Goal: Task Accomplishment & Management: Use online tool/utility

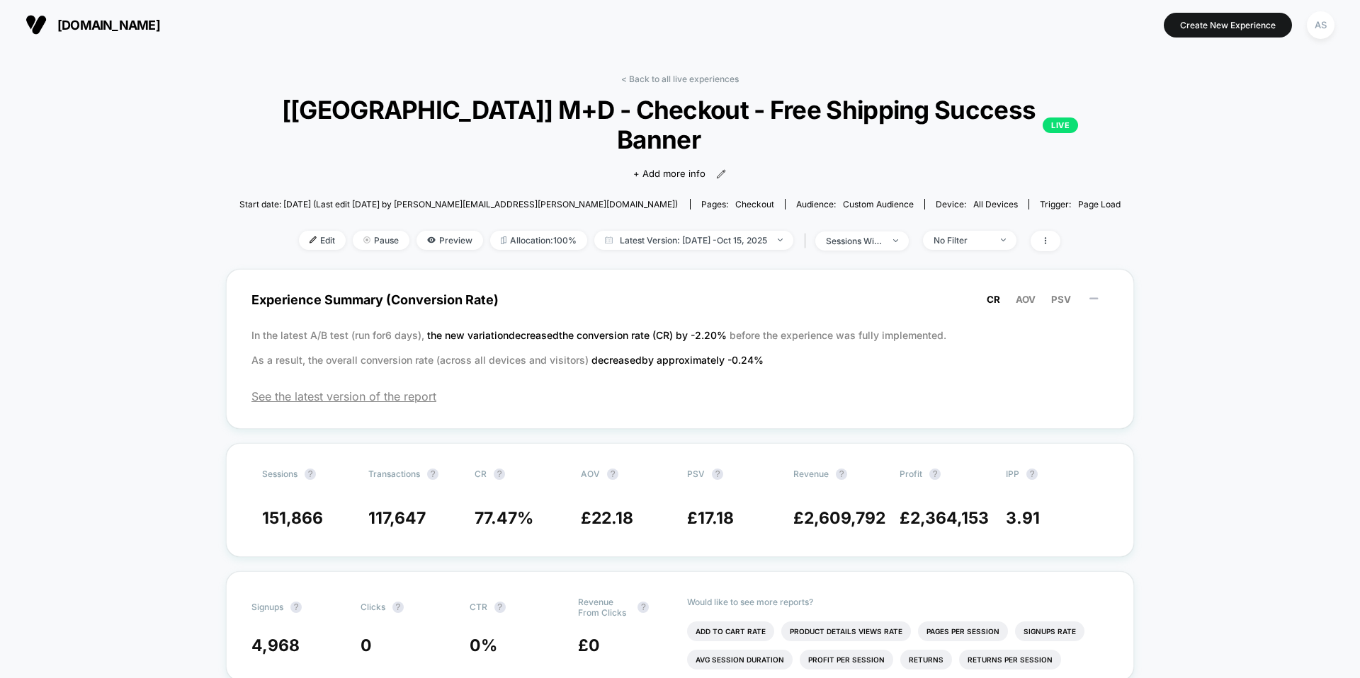
click at [130, 27] on span "[DOMAIN_NAME]" at bounding box center [108, 25] width 103 height 15
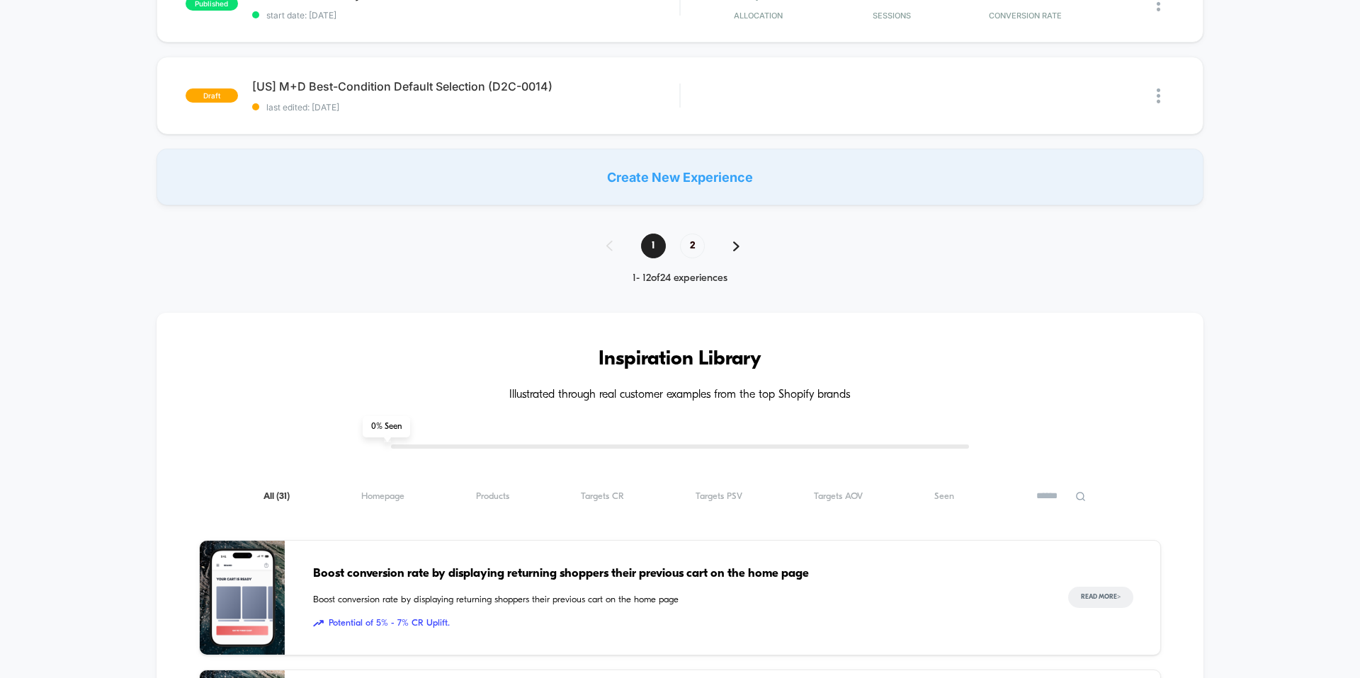
scroll to position [1137, 0]
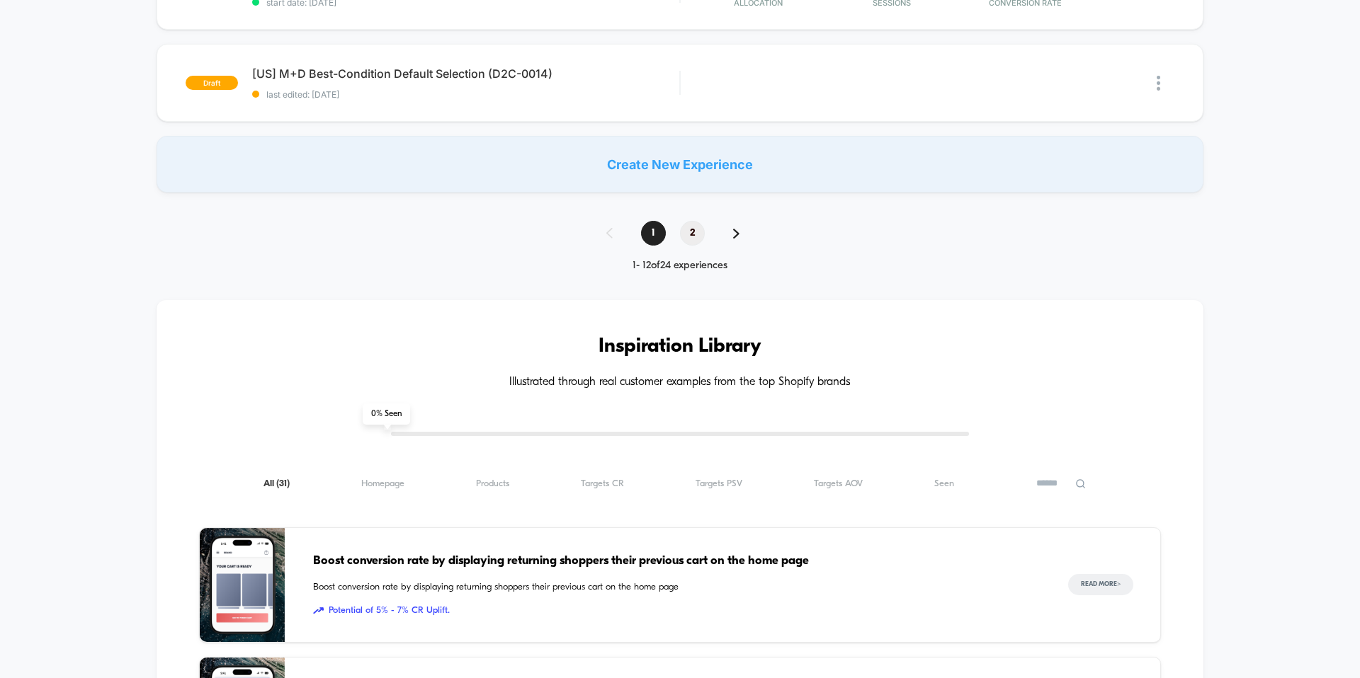
click at [694, 236] on span "2" at bounding box center [692, 233] width 25 height 25
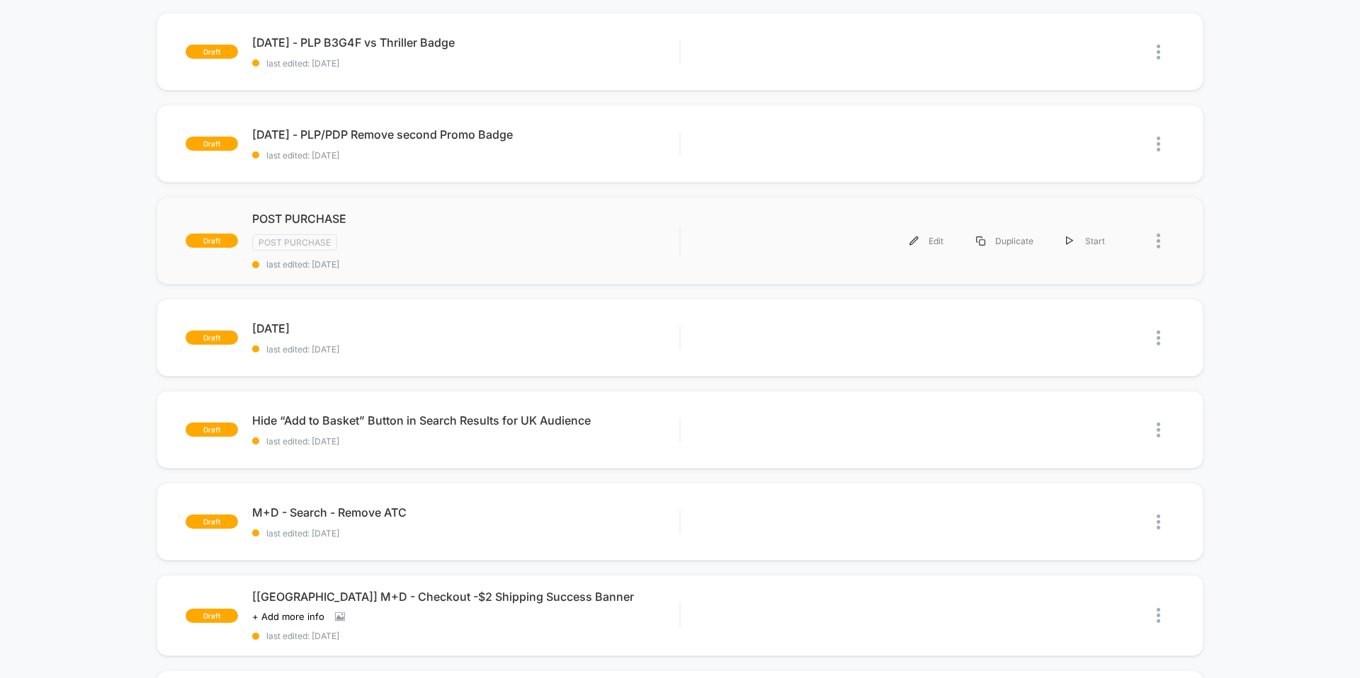
scroll to position [0, 0]
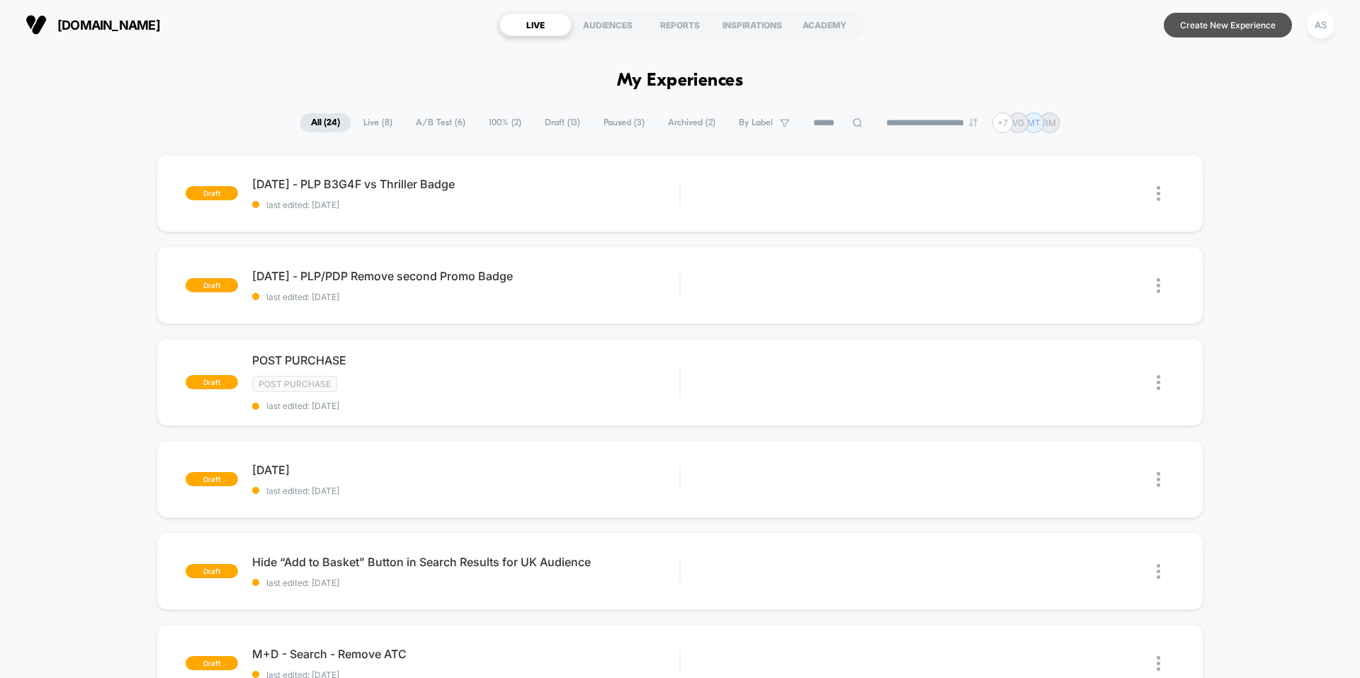
click at [1217, 28] on button "Create New Experience" at bounding box center [1228, 25] width 128 height 25
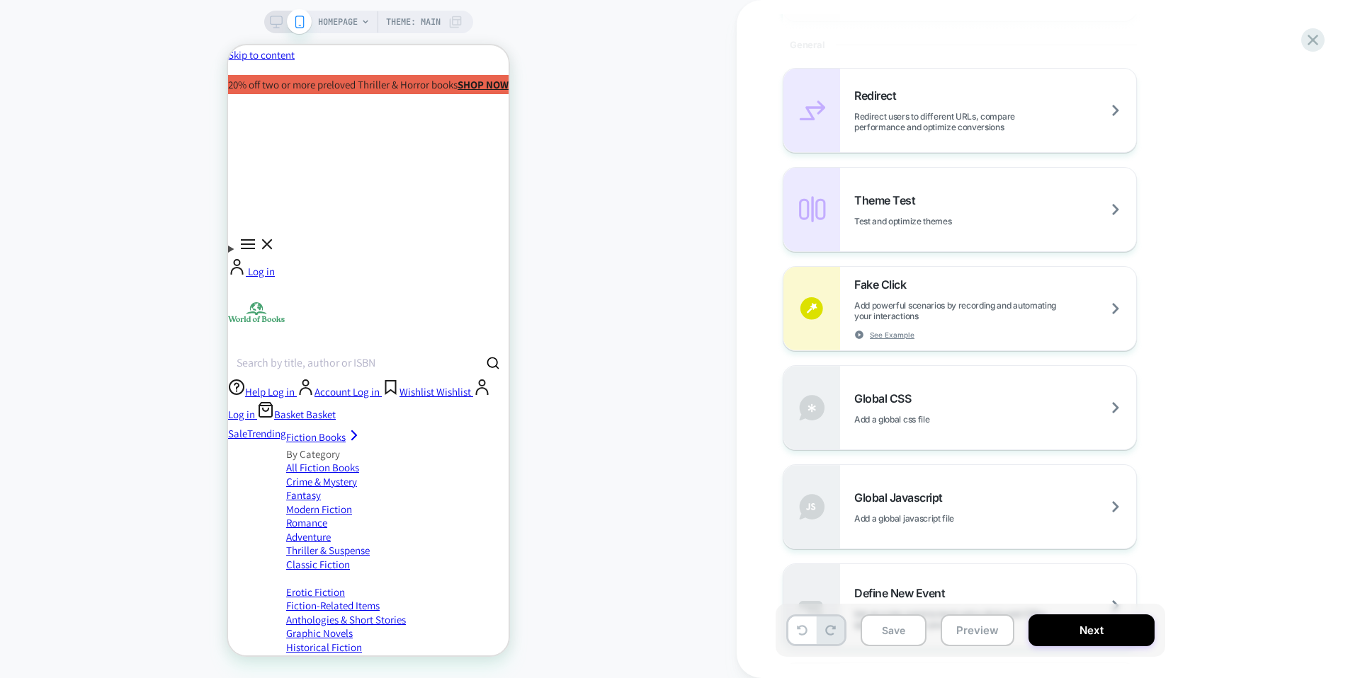
scroll to position [612, 0]
click at [1311, 44] on icon at bounding box center [1312, 39] width 19 height 19
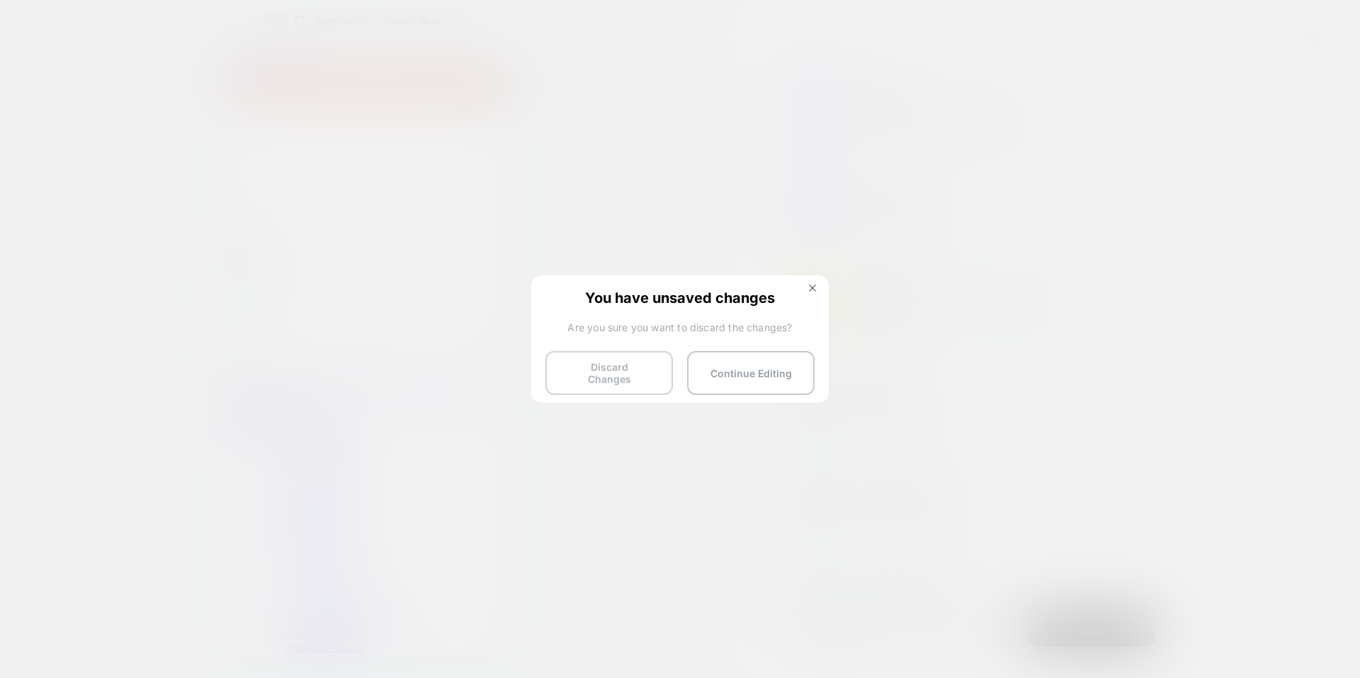
click at [659, 370] on button "Discard Changes" at bounding box center [608, 373] width 127 height 44
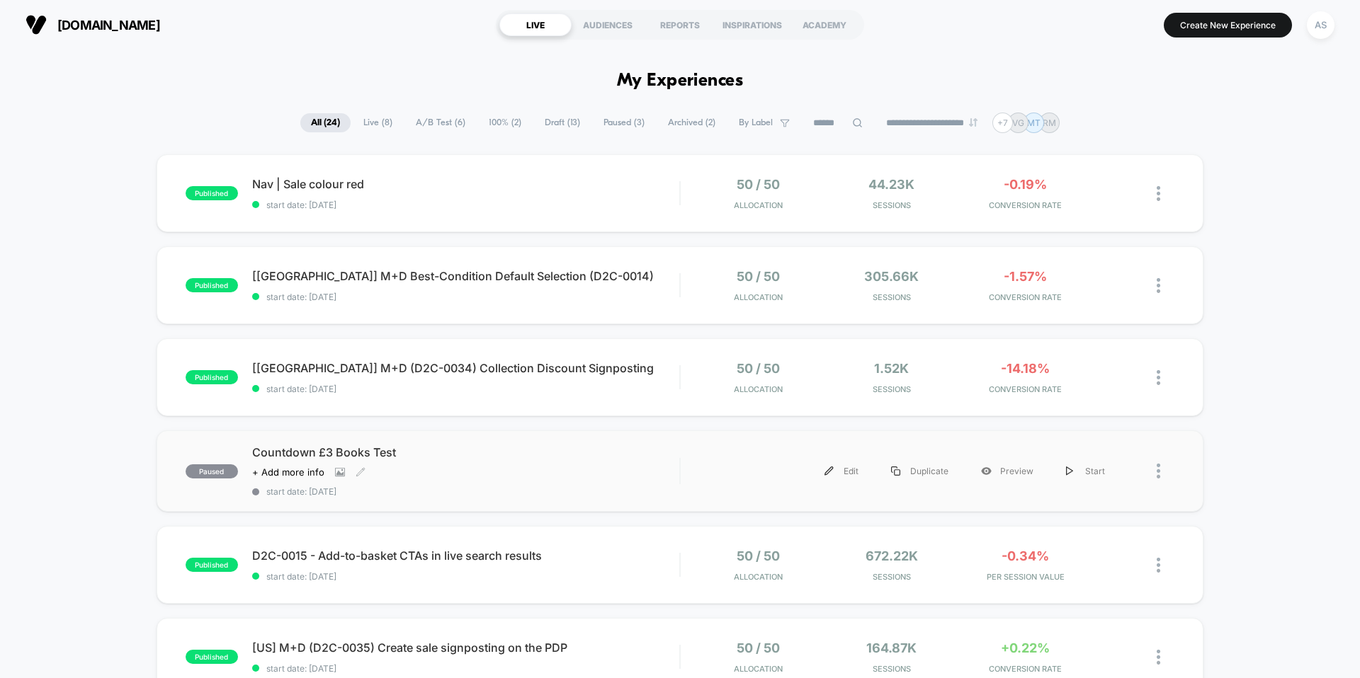
click at [418, 473] on div "Click to view images Click to edit experience details + Add more info" at bounding box center [401, 472] width 299 height 11
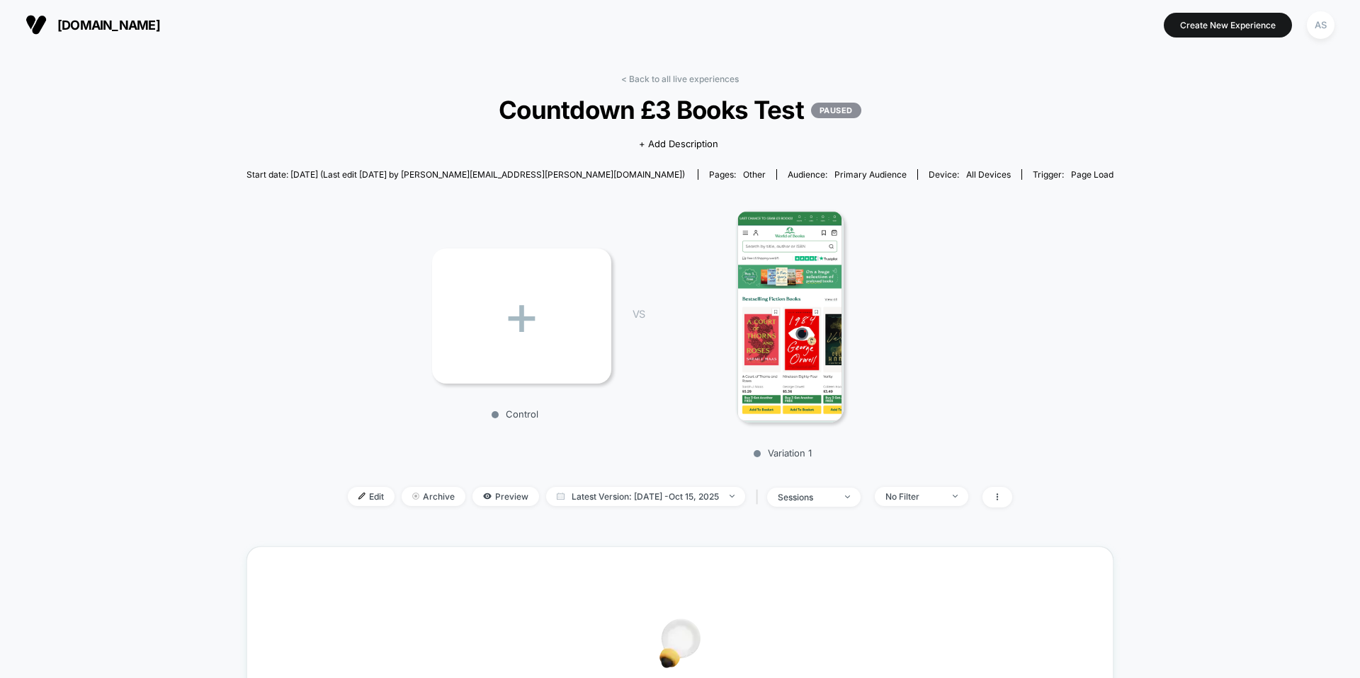
scroll to position [448, 0]
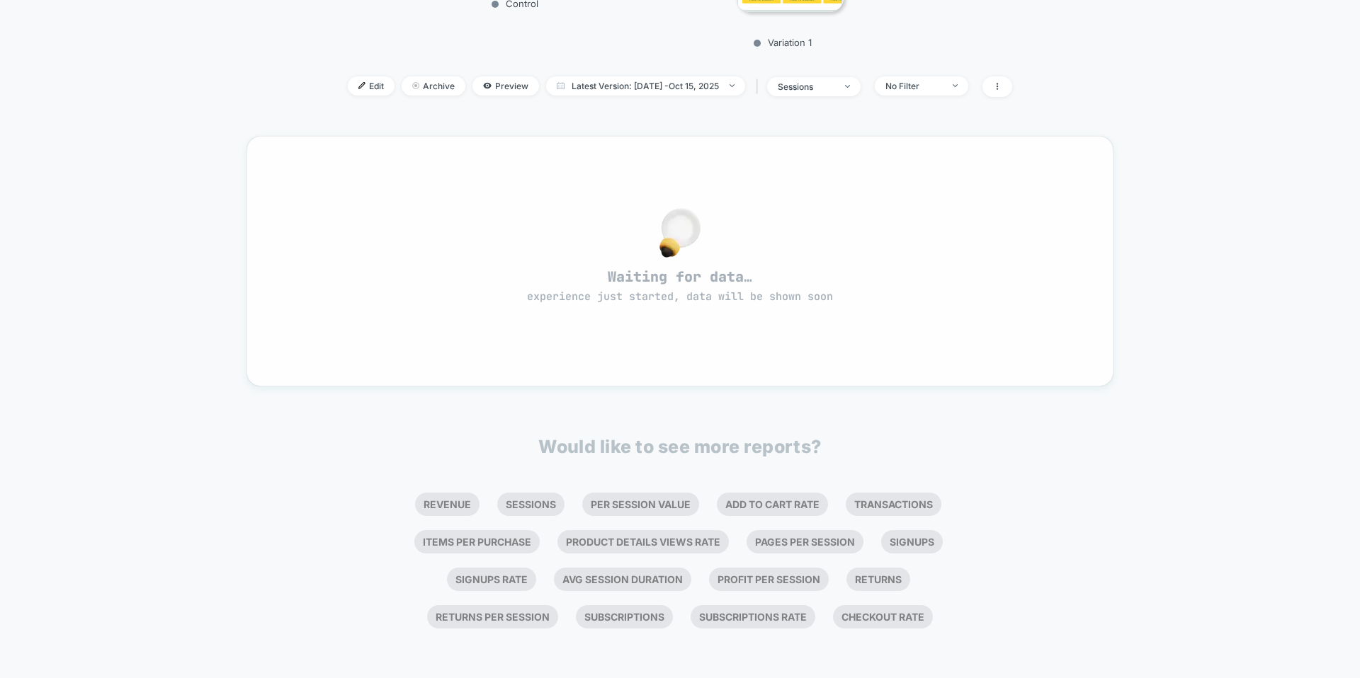
click at [790, 268] on span "Waiting for data… experience just started, data will be shown soon" at bounding box center [680, 286] width 816 height 37
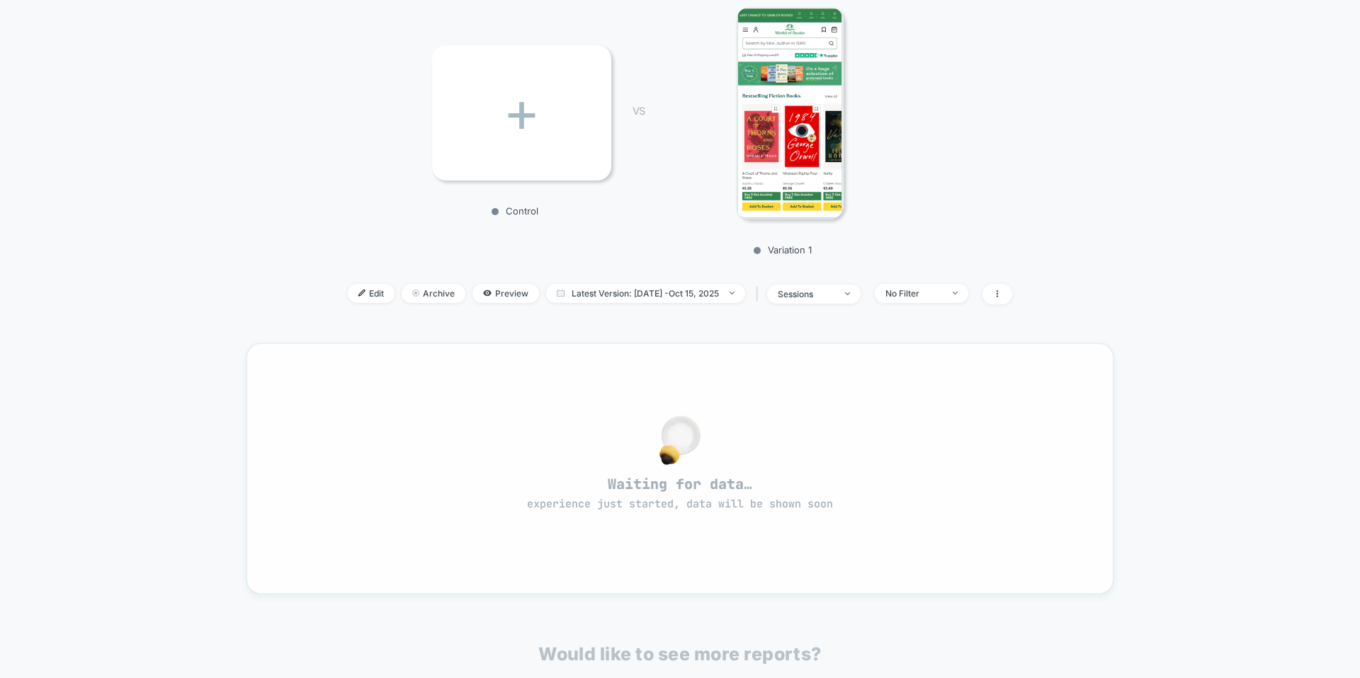
scroll to position [197, 0]
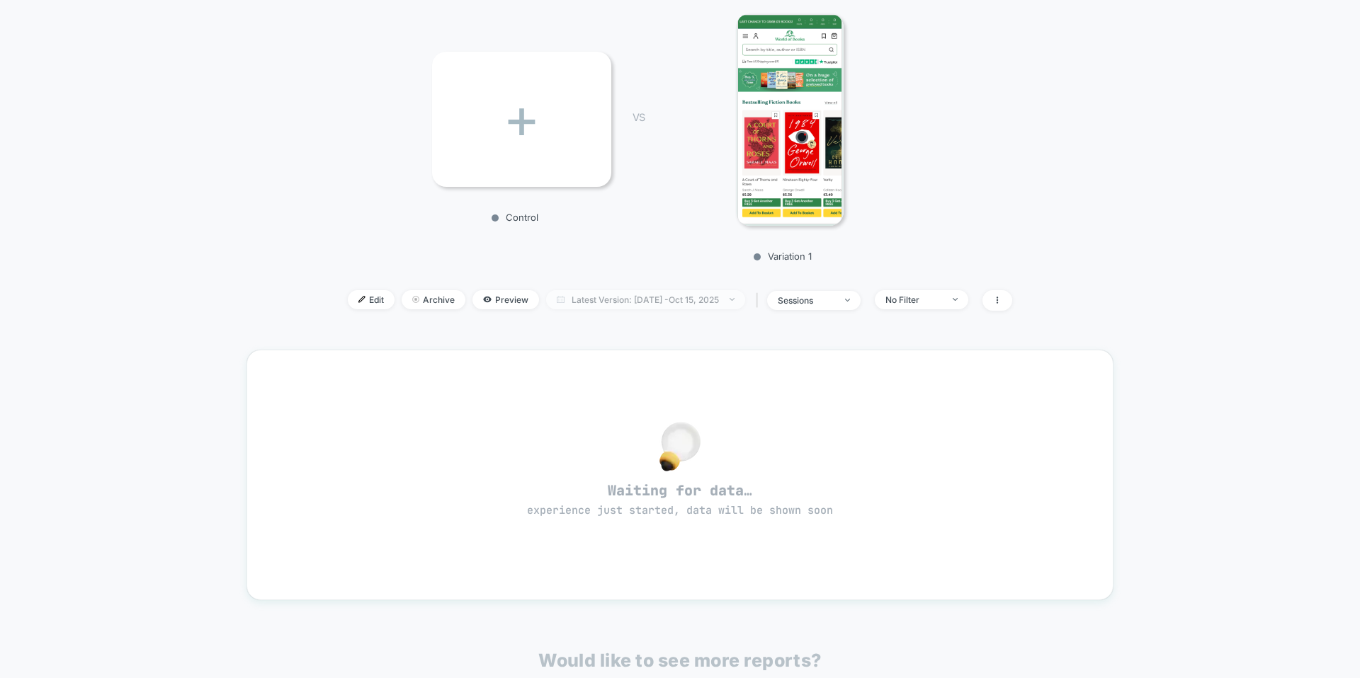
click at [609, 302] on span "Latest Version: [DATE] - [DATE]" at bounding box center [645, 299] width 199 height 19
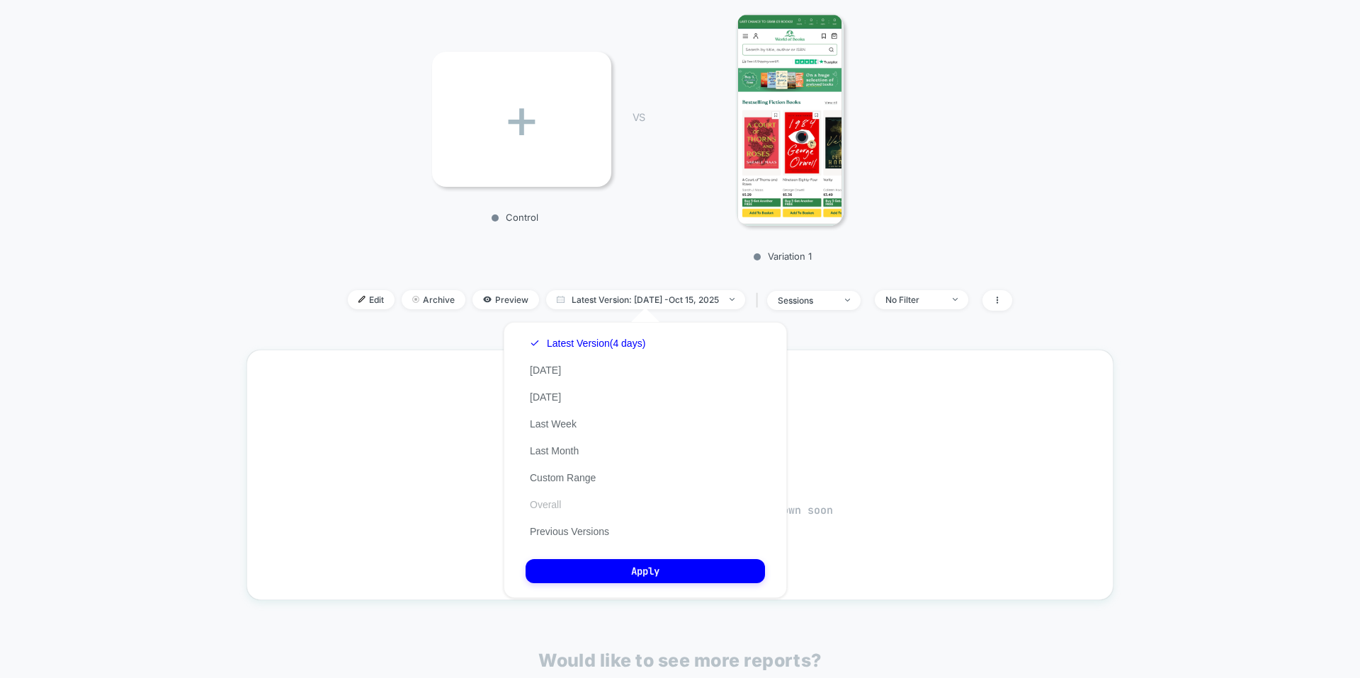
click at [547, 506] on button "Overall" at bounding box center [545, 505] width 40 height 13
click at [639, 574] on button "Apply" at bounding box center [644, 571] width 239 height 24
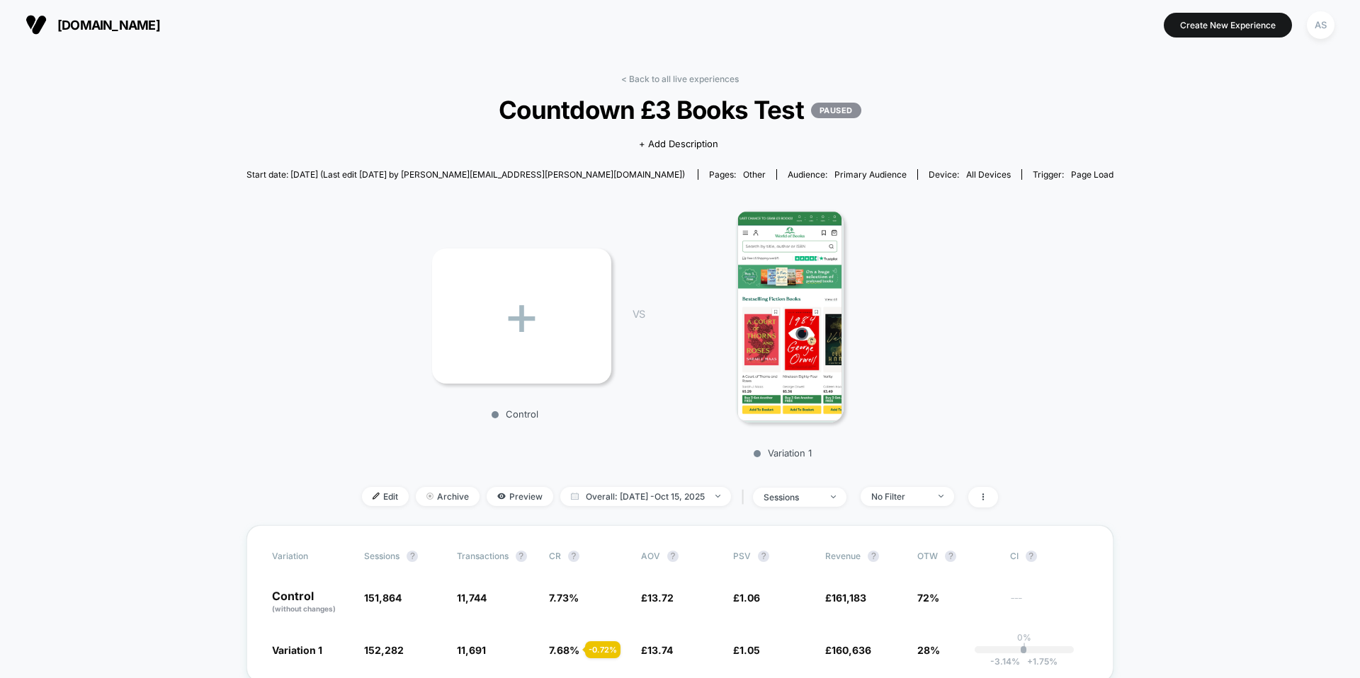
click at [160, 29] on span "[DOMAIN_NAME]" at bounding box center [108, 25] width 103 height 15
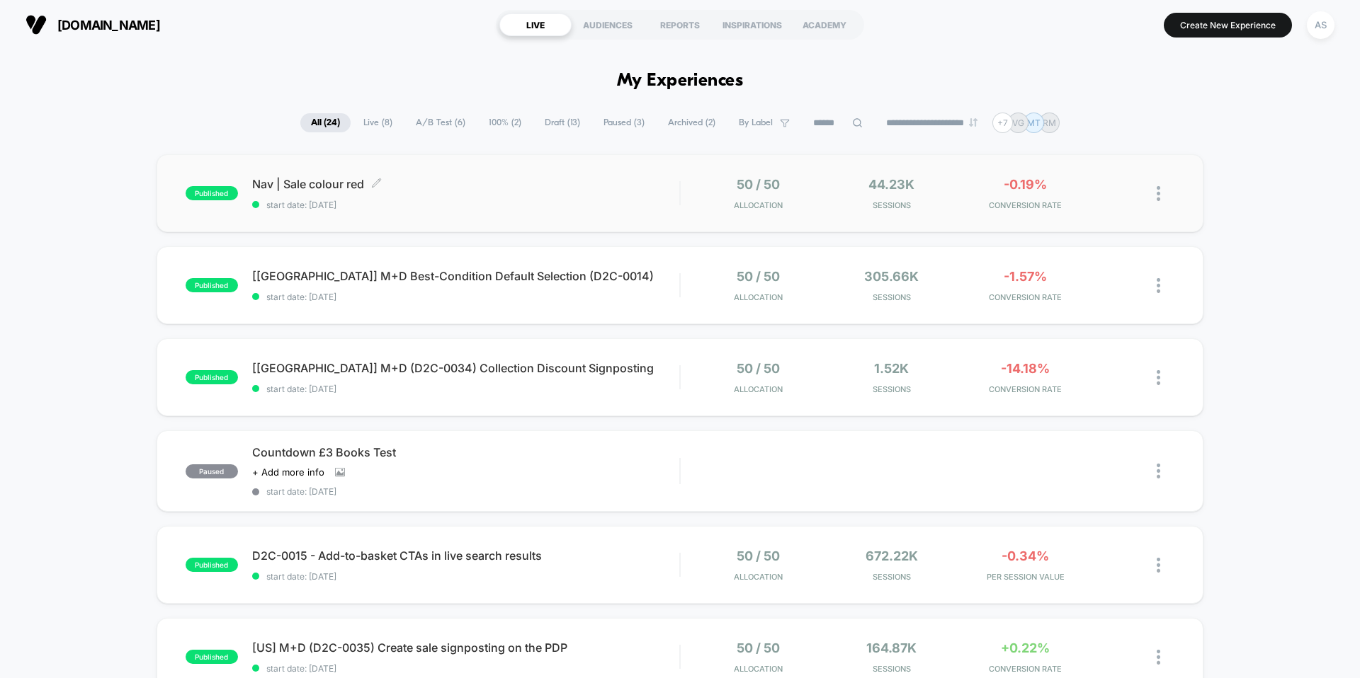
click at [343, 187] on span "Nav | Sale colour red Click to edit experience details" at bounding box center [465, 184] width 427 height 14
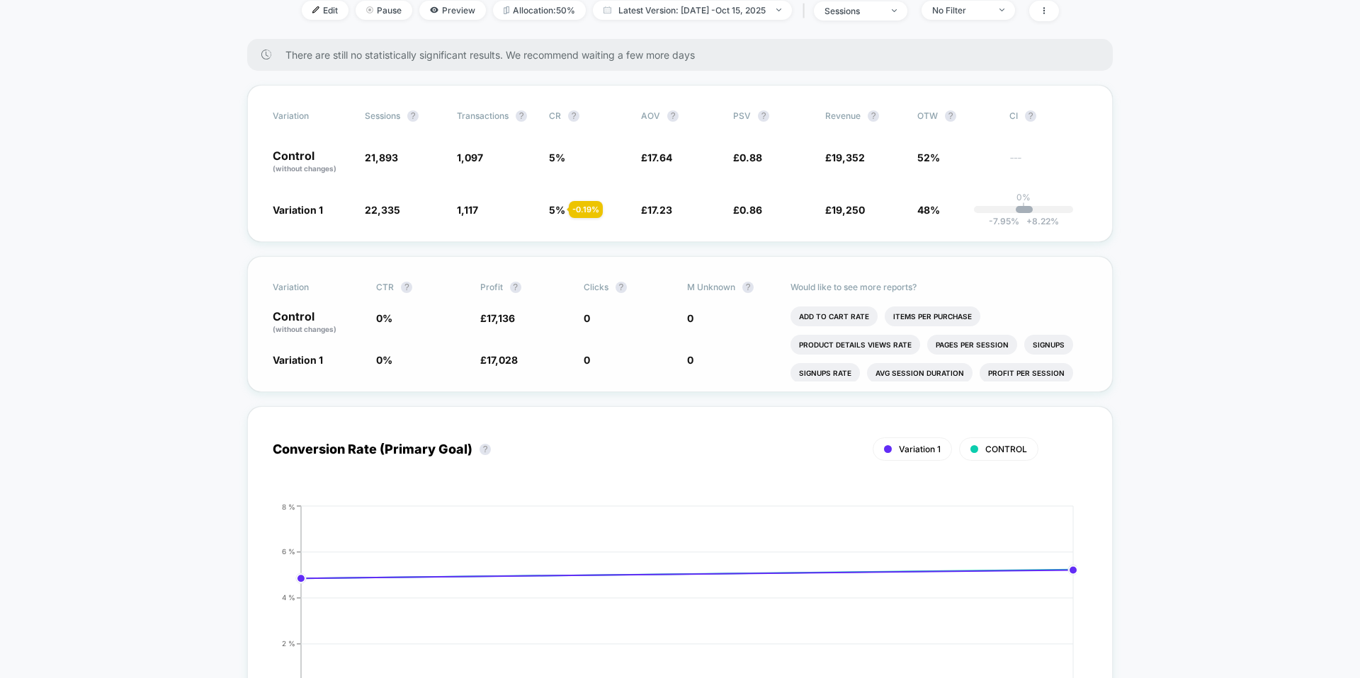
scroll to position [471, 0]
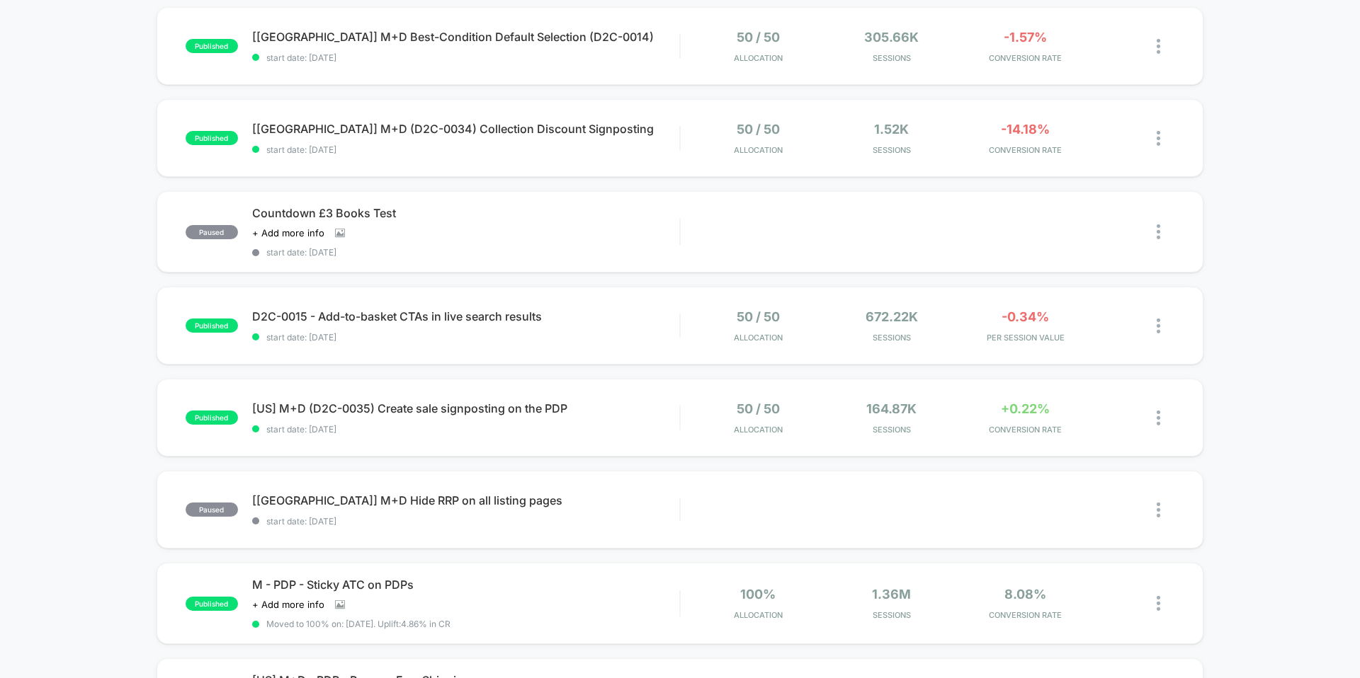
scroll to position [240, 0]
click at [488, 410] on span "[US] M+D (D2C-0035) Create sale signposting on the PDP" at bounding box center [465, 408] width 427 height 14
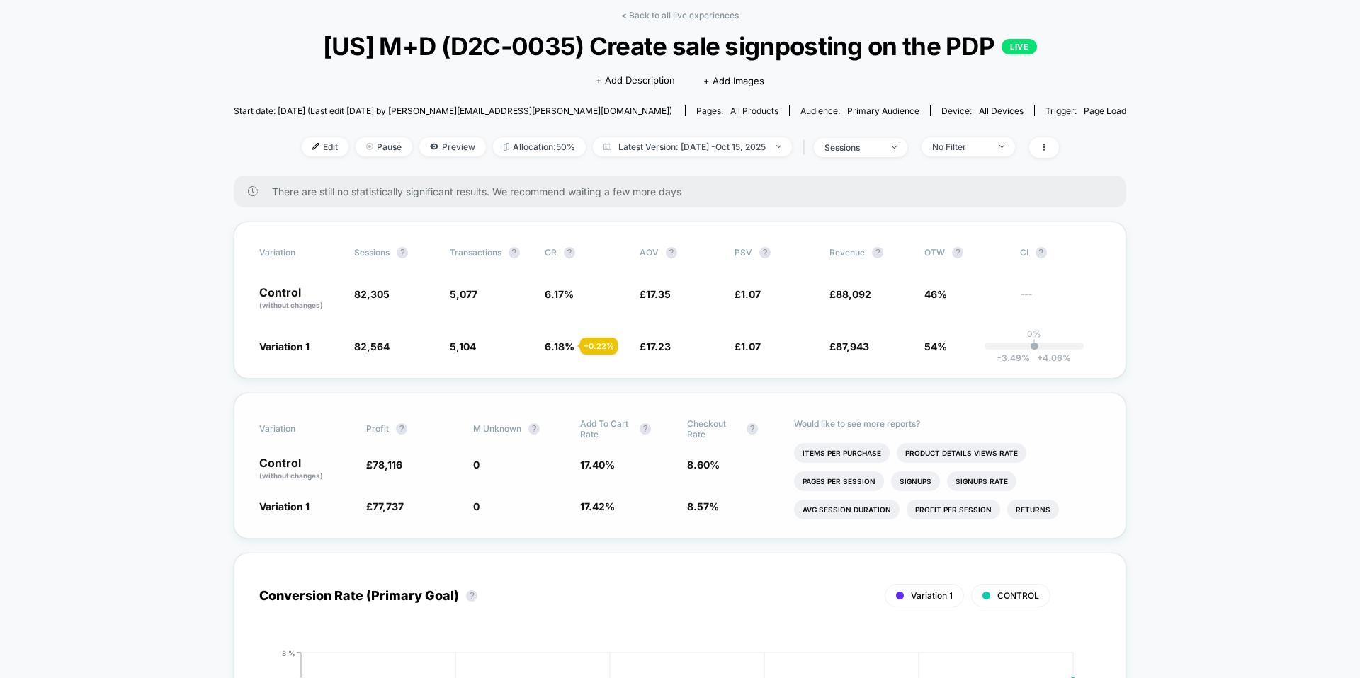
scroll to position [86, 0]
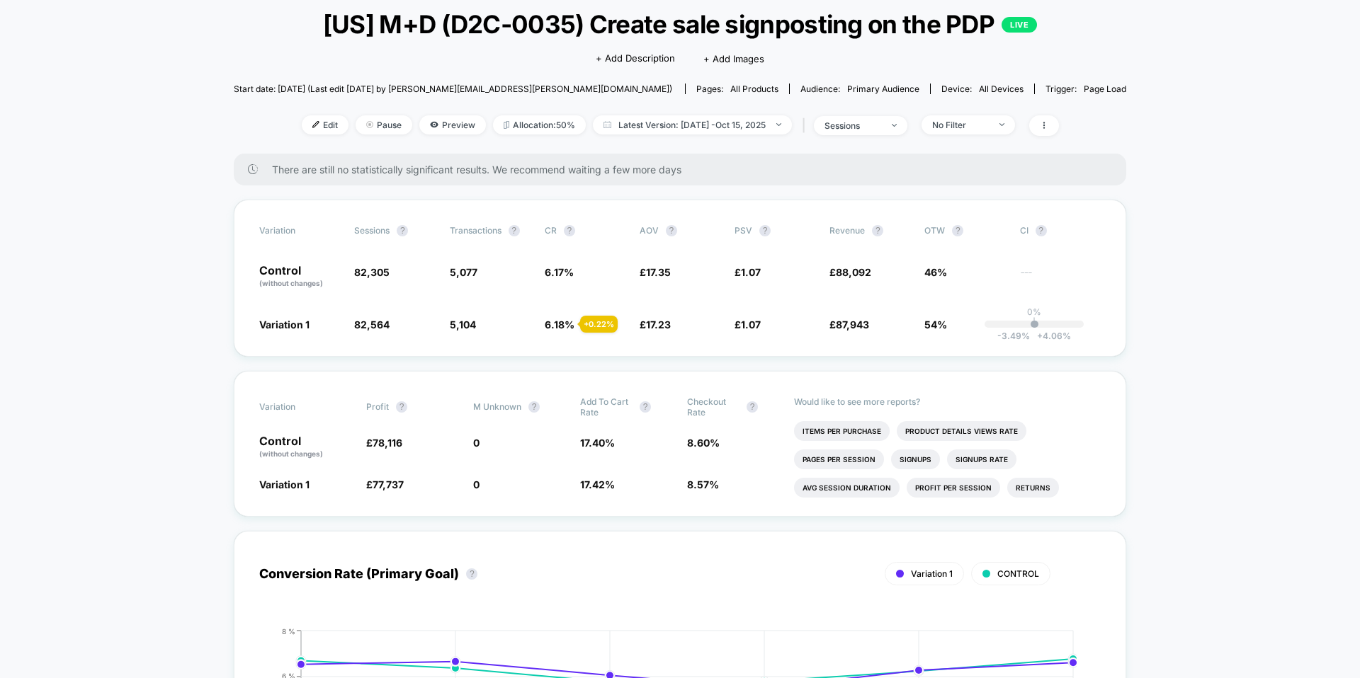
click at [589, 176] on span "There are still no statistically significant results. We recommend waiting a fe…" at bounding box center [685, 170] width 826 height 12
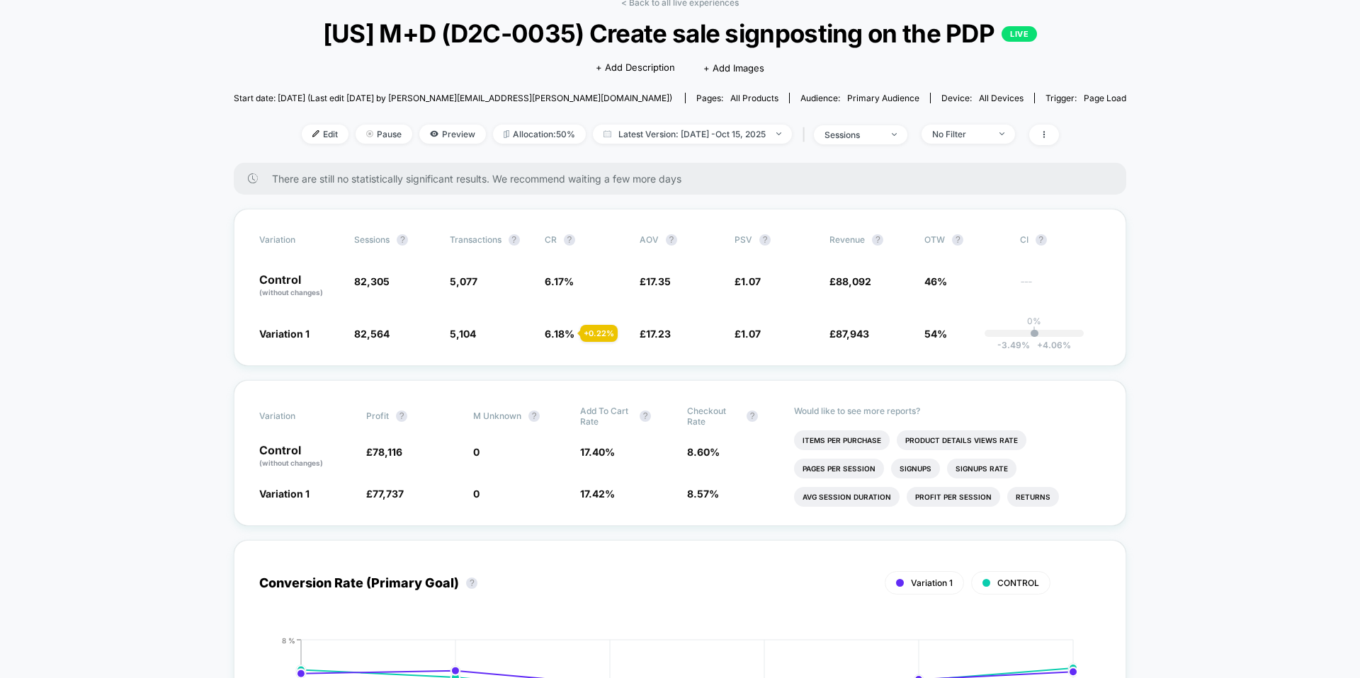
scroll to position [82, 0]
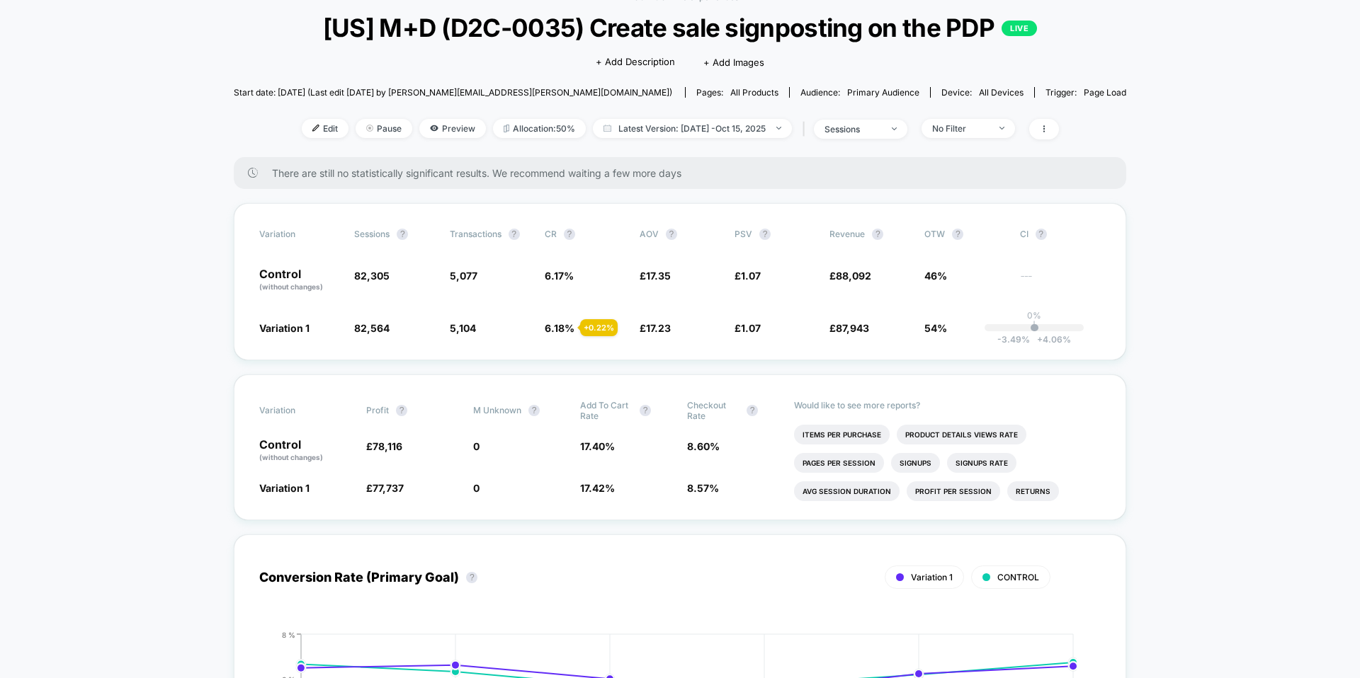
click at [329, 179] on span "There are still no statistically significant results. We recommend waiting a fe…" at bounding box center [685, 173] width 826 height 12
click at [392, 179] on span "There are still no statistically significant results. We recommend waiting a fe…" at bounding box center [685, 173] width 826 height 12
click at [517, 179] on span "There are still no statistically significant results. We recommend waiting a fe…" at bounding box center [685, 173] width 826 height 12
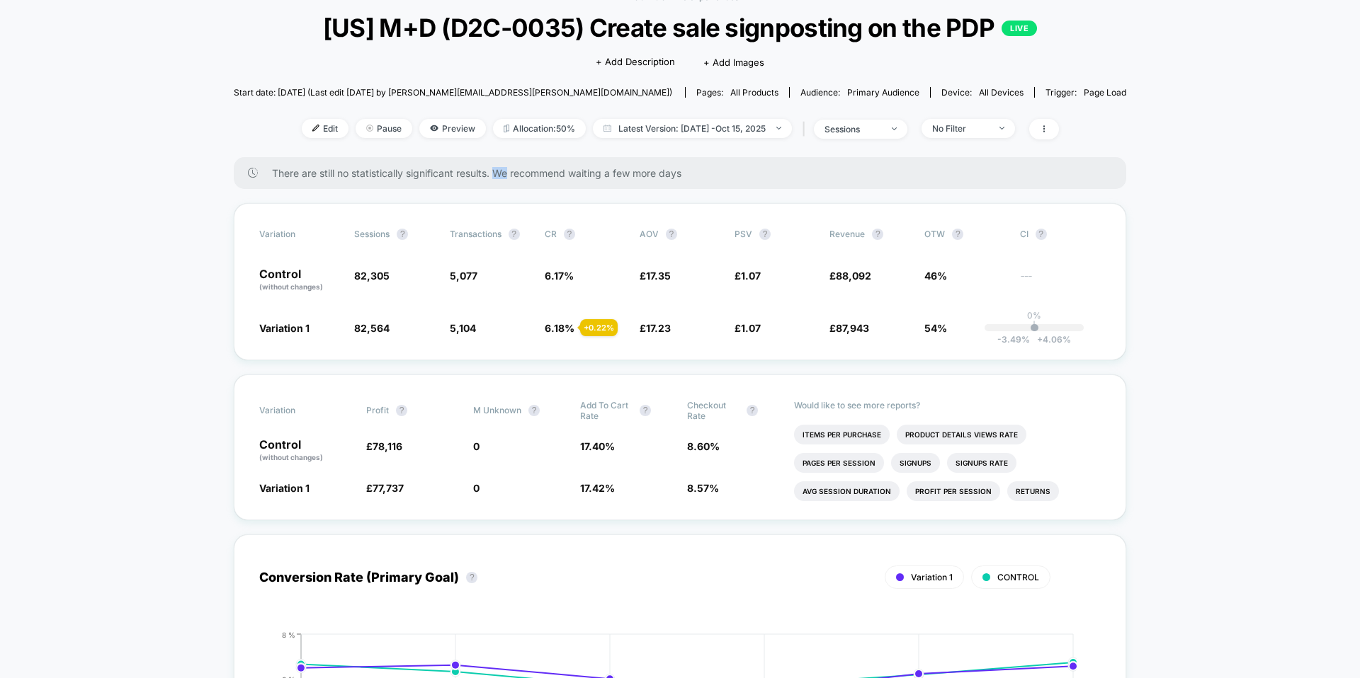
click at [517, 179] on span "There are still no statistically significant results. We recommend waiting a fe…" at bounding box center [685, 173] width 826 height 12
click at [557, 189] on div "There are still no statistically significant results. We recommend waiting a fe…" at bounding box center [680, 173] width 892 height 32
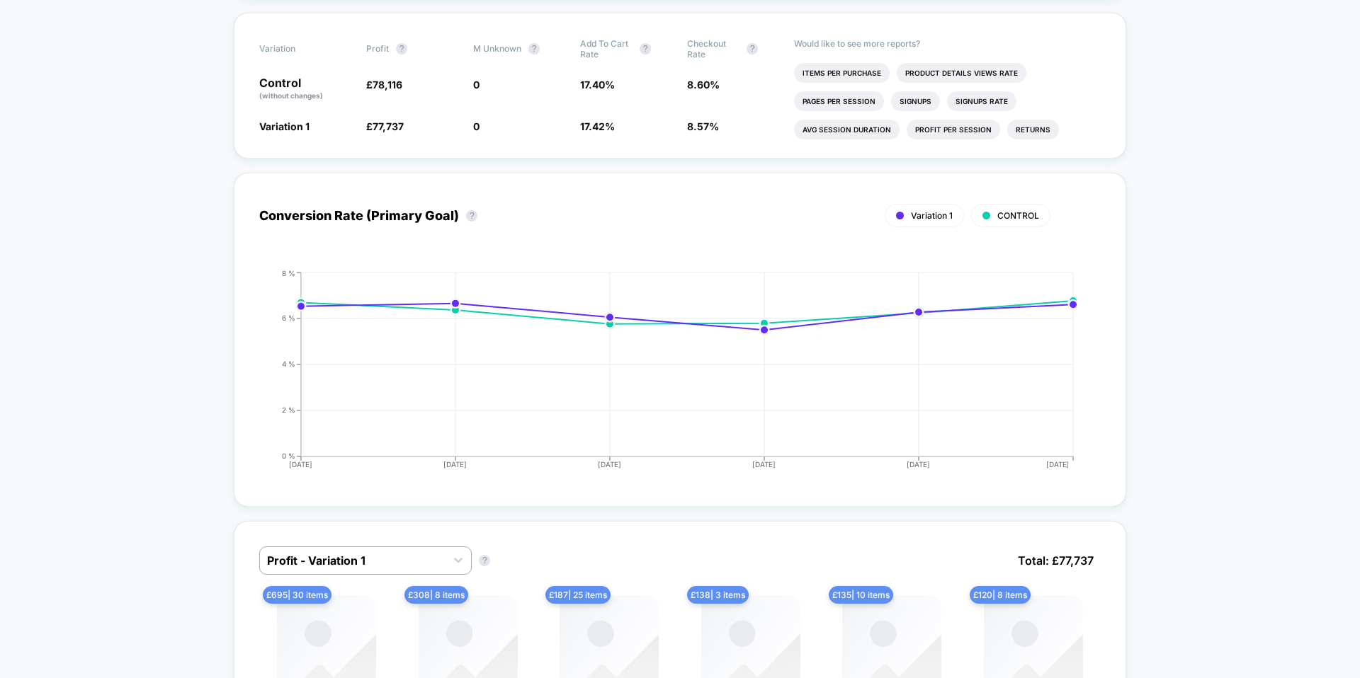
scroll to position [530, 0]
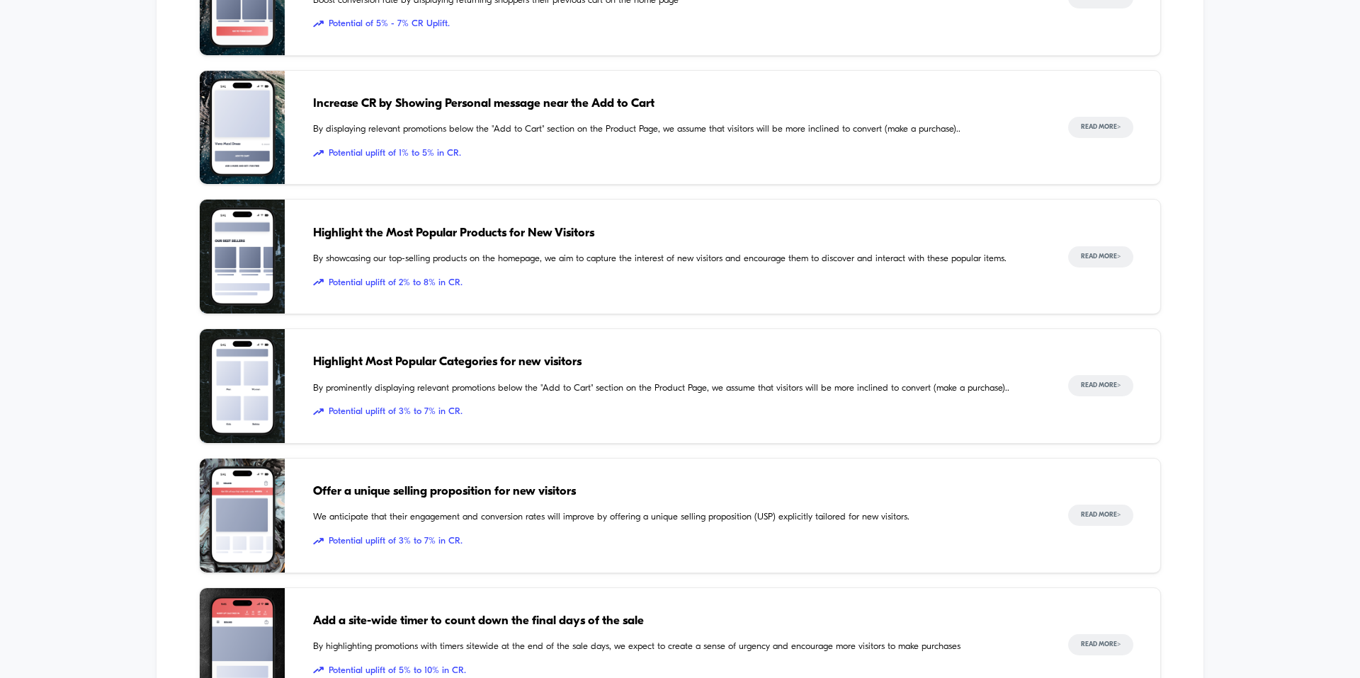
scroll to position [1931, 0]
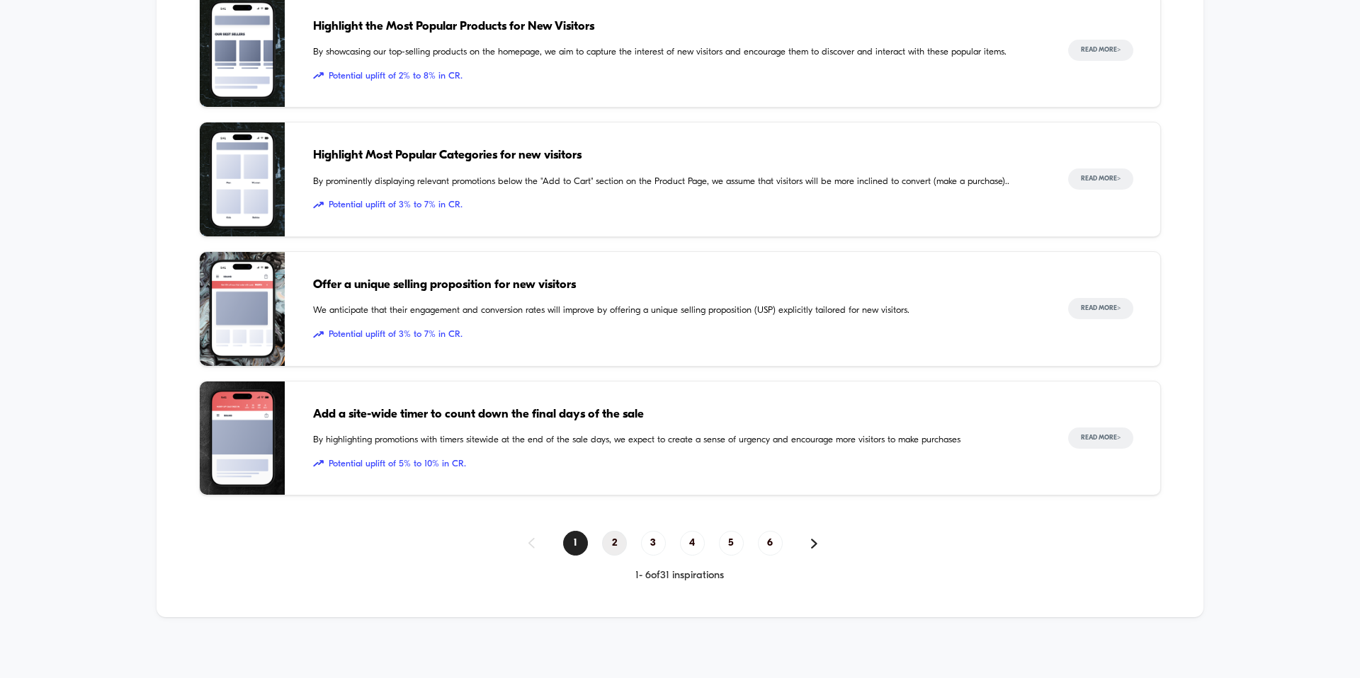
click at [621, 550] on span "2" at bounding box center [614, 543] width 25 height 25
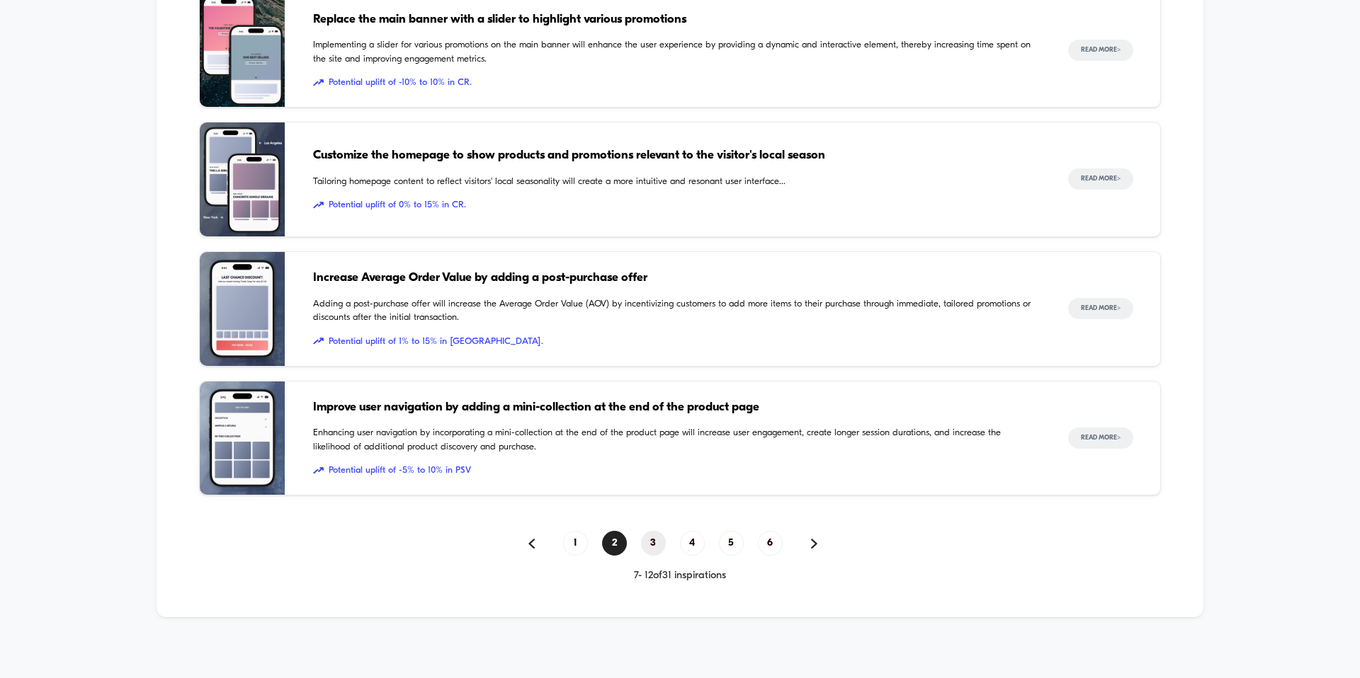
click at [654, 542] on span "3" at bounding box center [653, 543] width 25 height 25
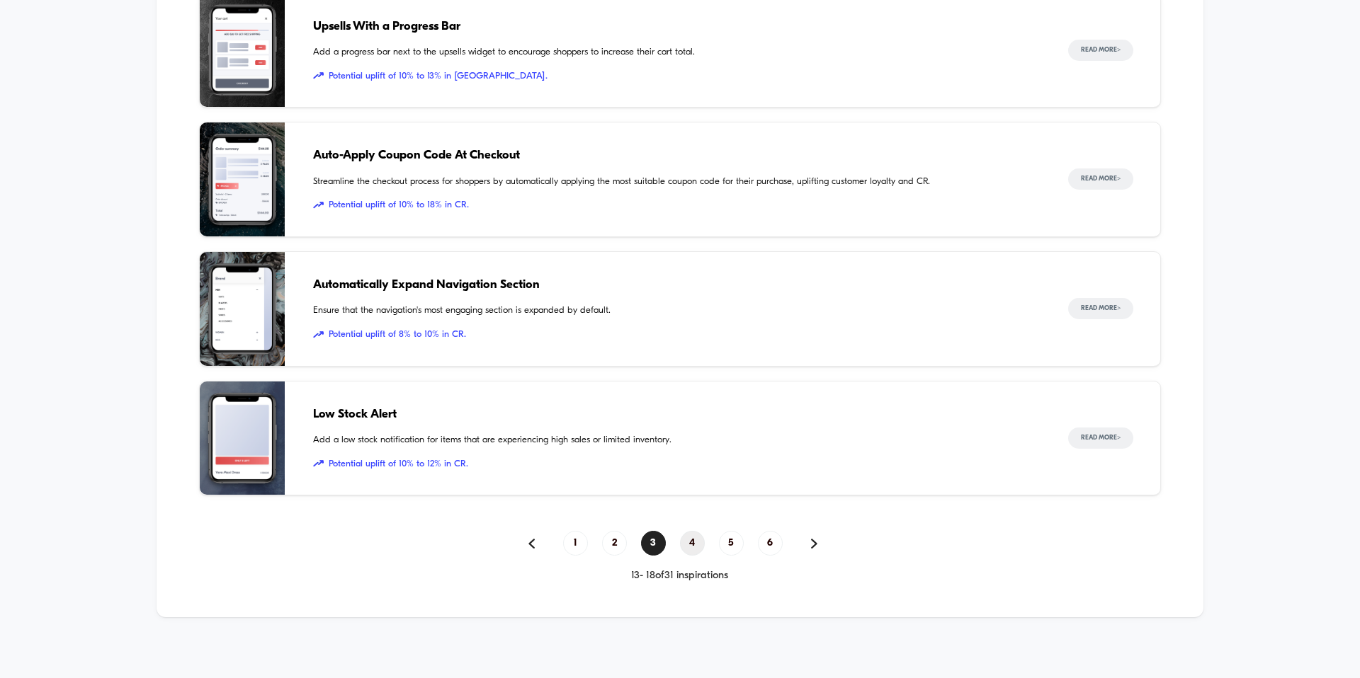
click at [687, 542] on span "4" at bounding box center [692, 543] width 25 height 25
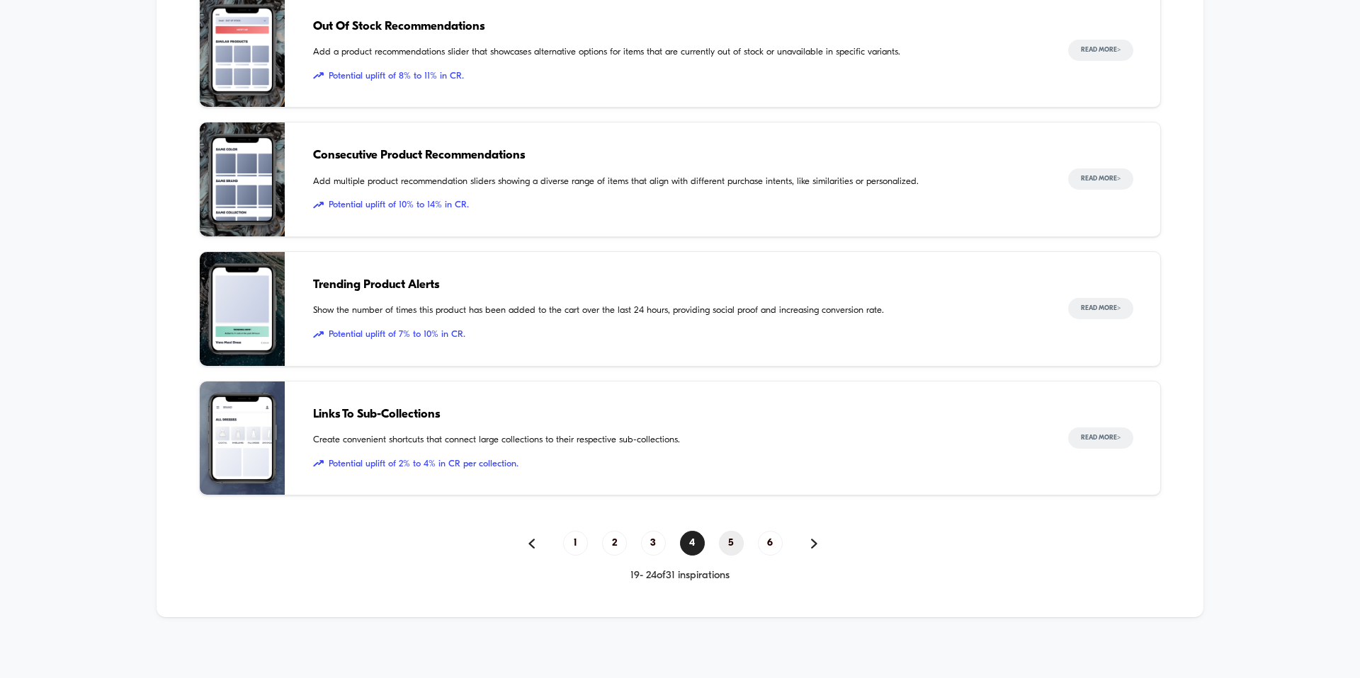
click at [733, 538] on span "5" at bounding box center [731, 543] width 25 height 25
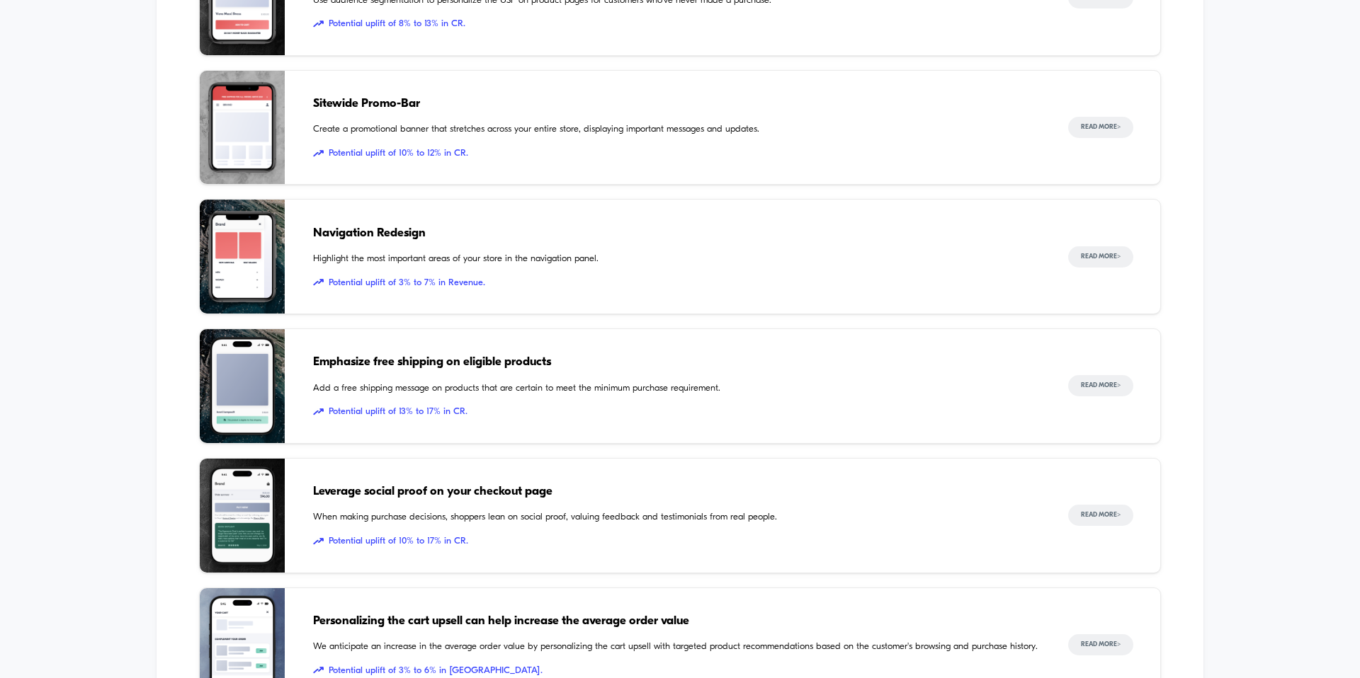
scroll to position [1719, 0]
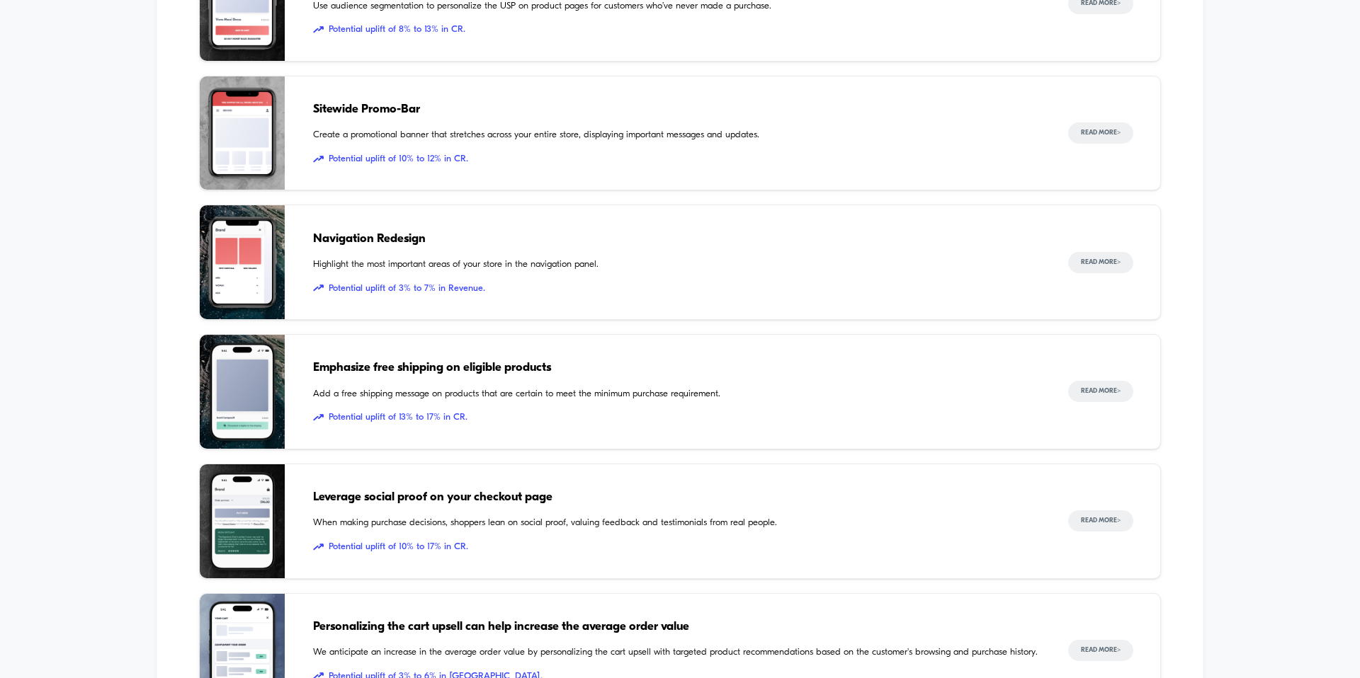
click at [377, 234] on span "Navigation Redesign" at bounding box center [676, 239] width 727 height 18
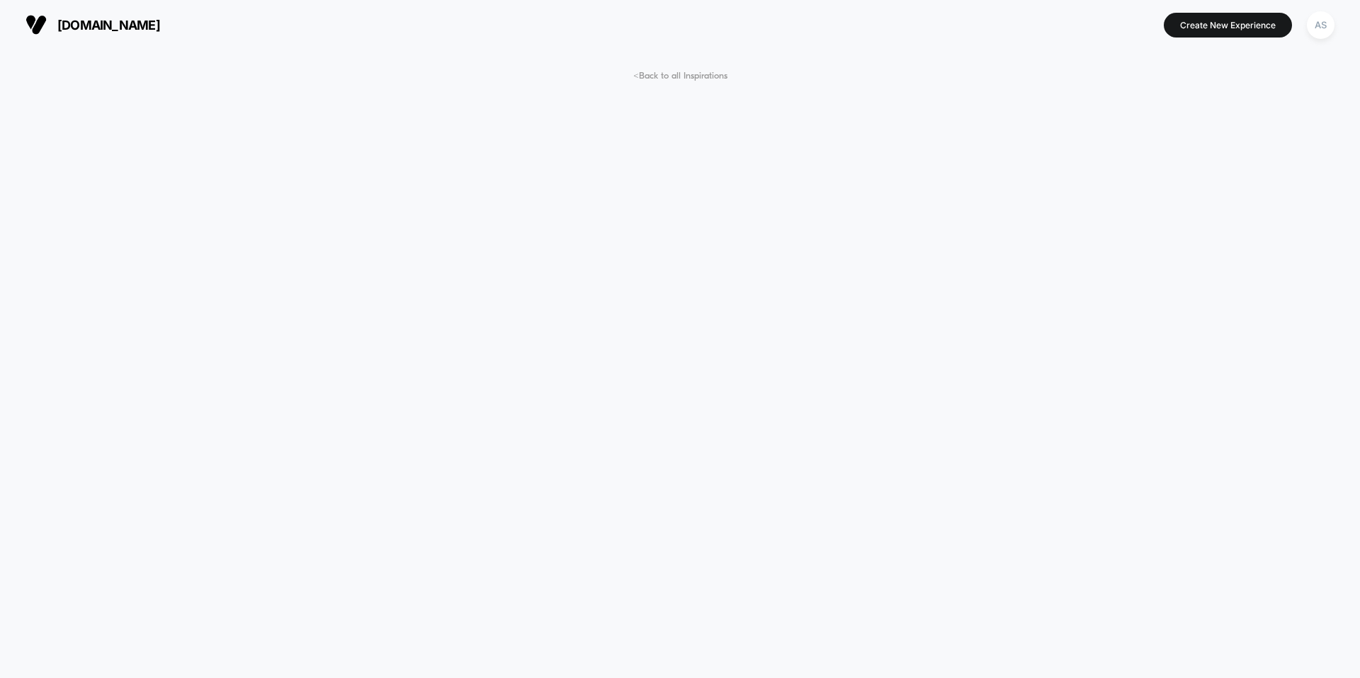
click at [164, 34] on button "[DOMAIN_NAME]" at bounding box center [92, 24] width 143 height 23
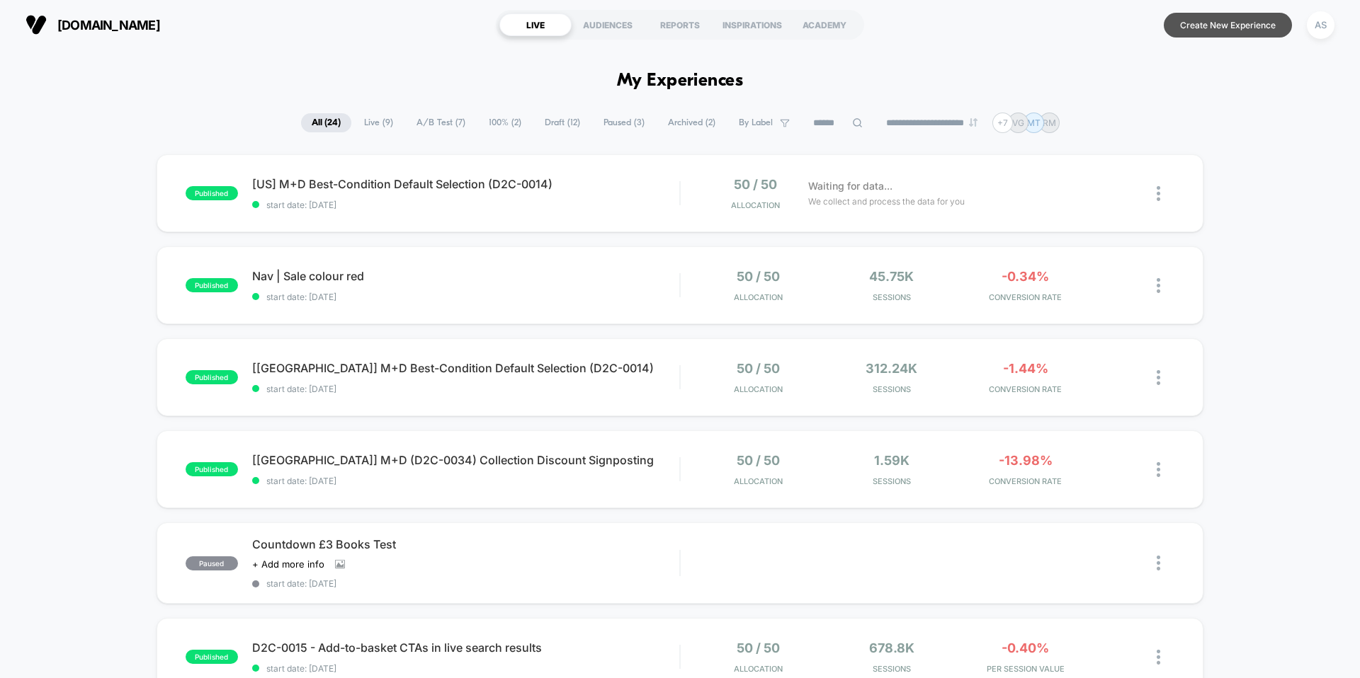
click at [1219, 24] on button "Create New Experience" at bounding box center [1228, 25] width 128 height 25
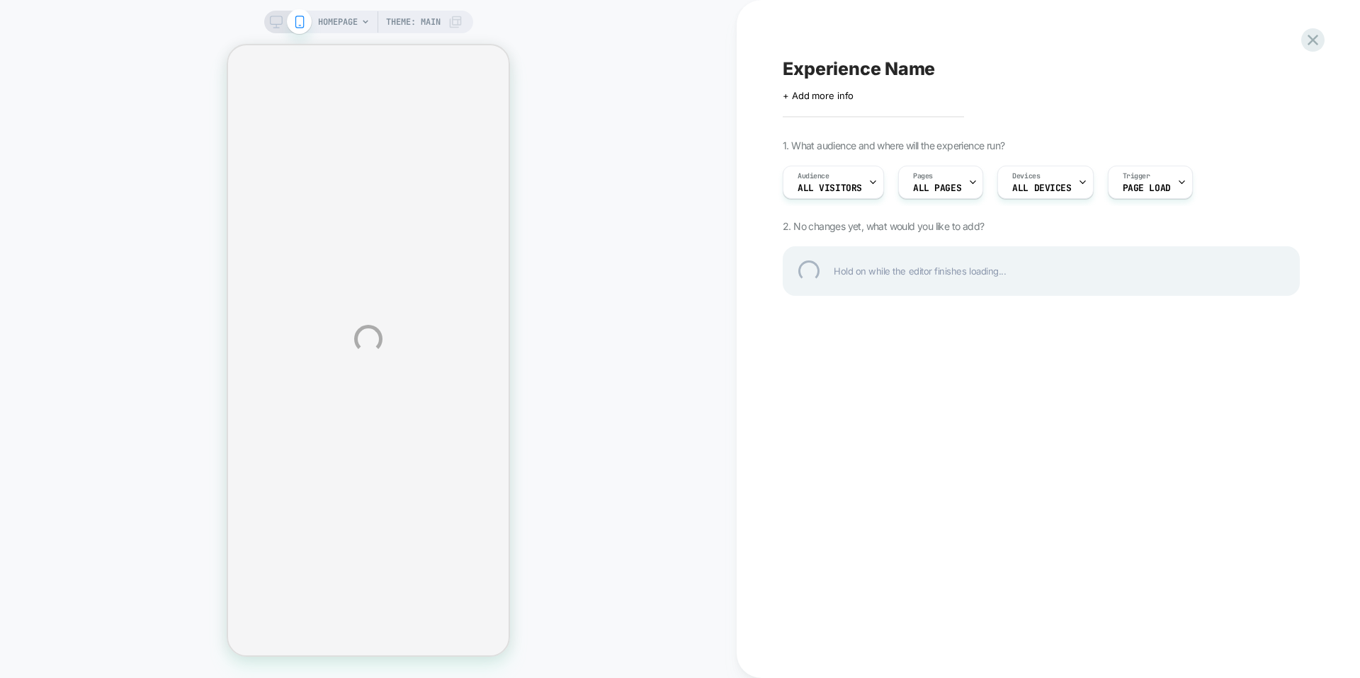
click at [851, 188] on div "HOMEPAGE Theme: MAIN Experience Name Click to edit experience details + Add mor…" at bounding box center [680, 339] width 1360 height 678
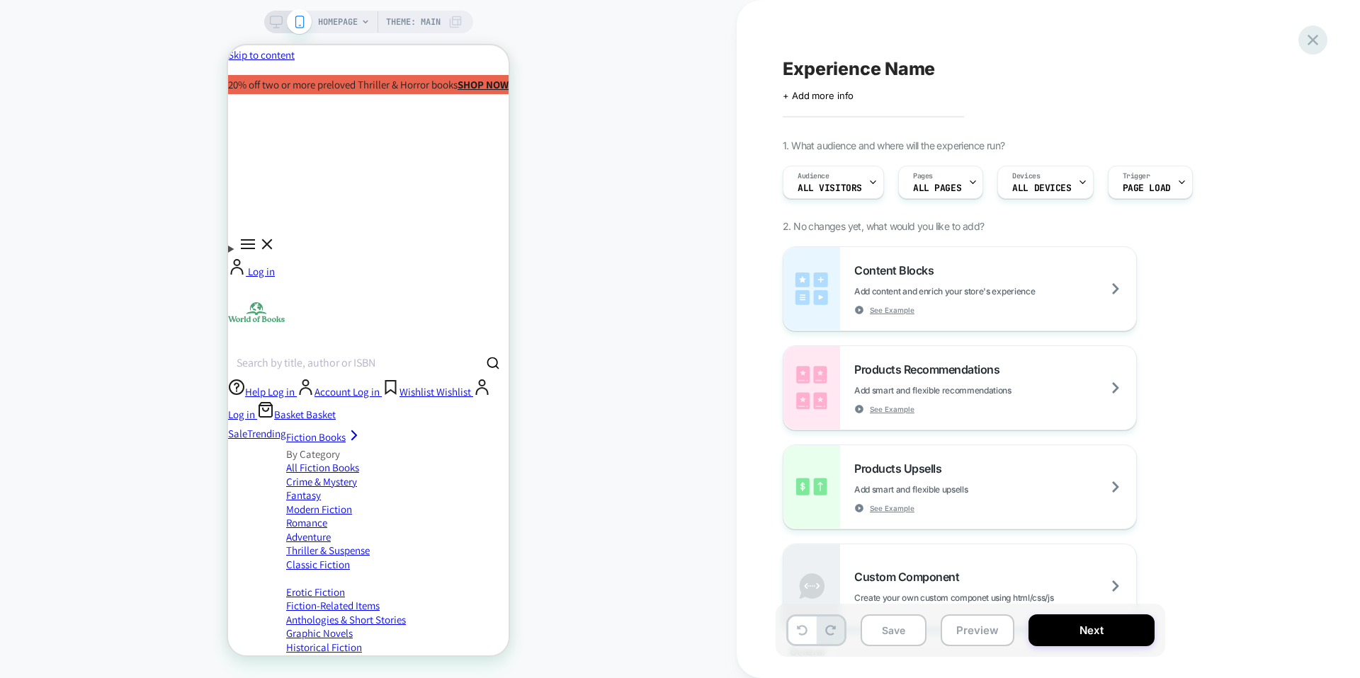
click at [1313, 43] on icon at bounding box center [1312, 39] width 19 height 19
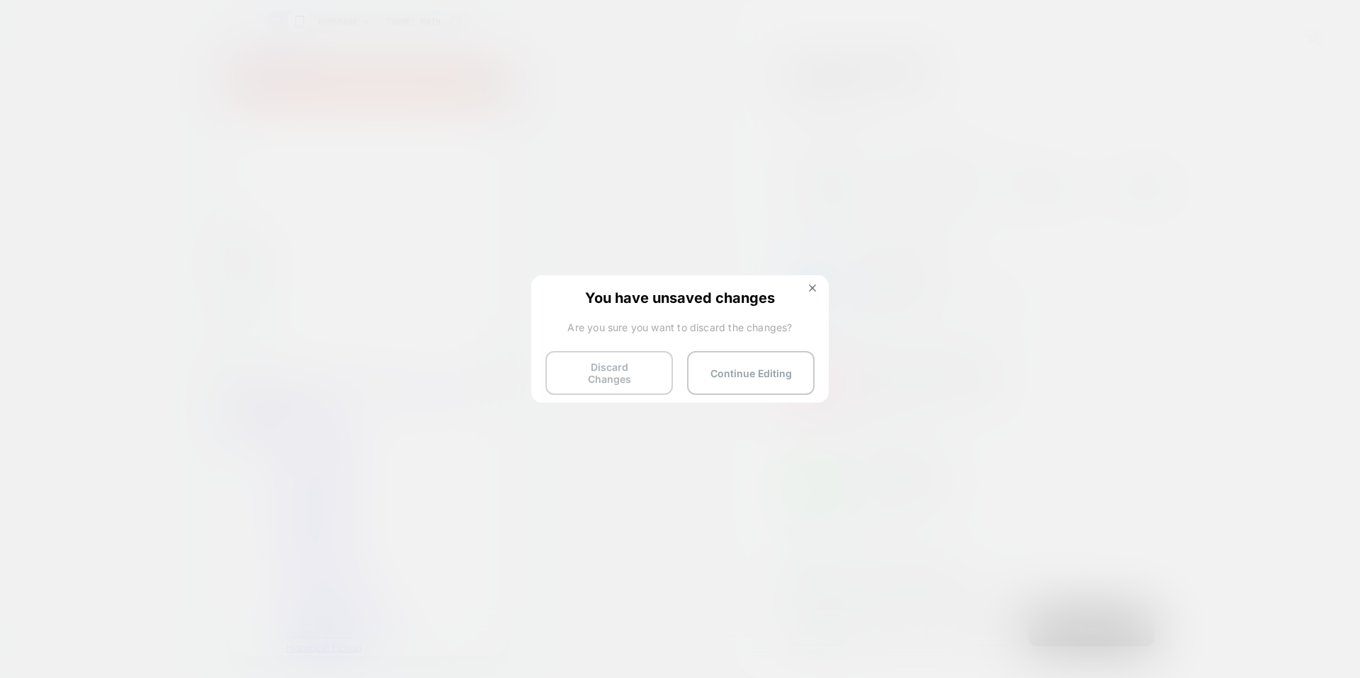
click at [625, 370] on button "Discard Changes" at bounding box center [608, 373] width 127 height 44
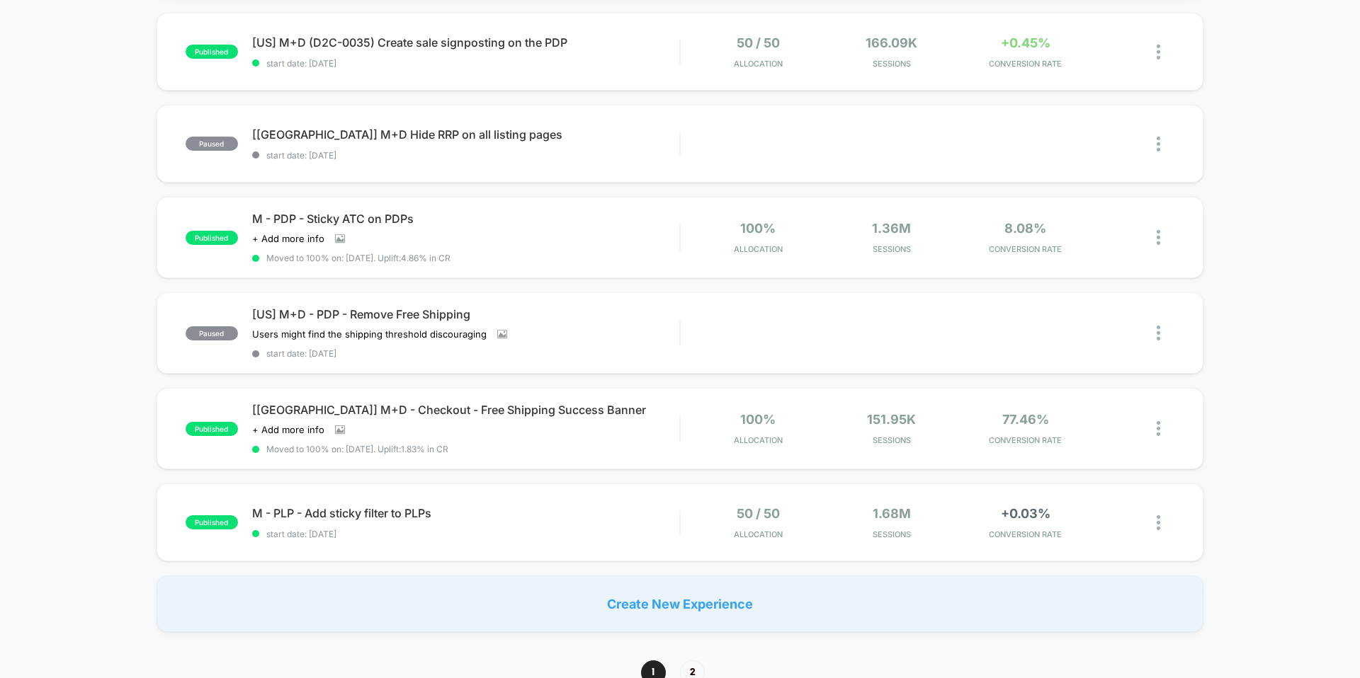
scroll to position [735, 0]
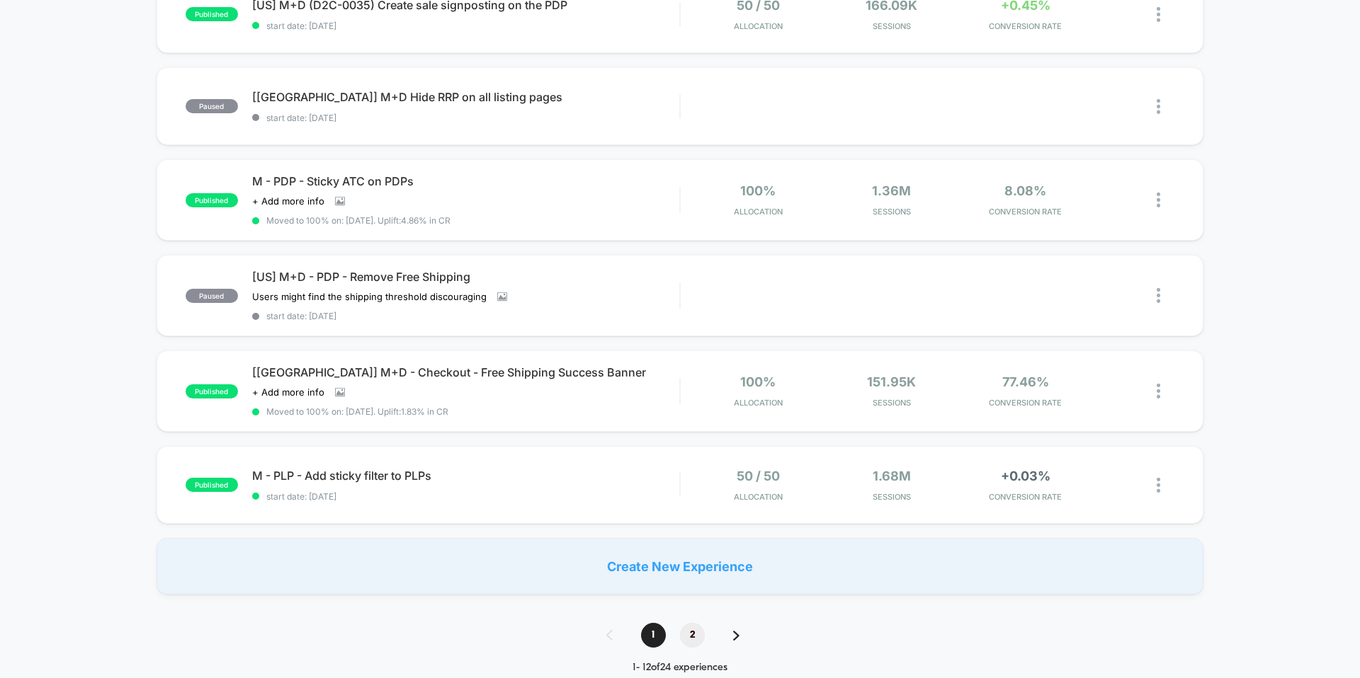
click at [695, 636] on span "2" at bounding box center [692, 635] width 25 height 25
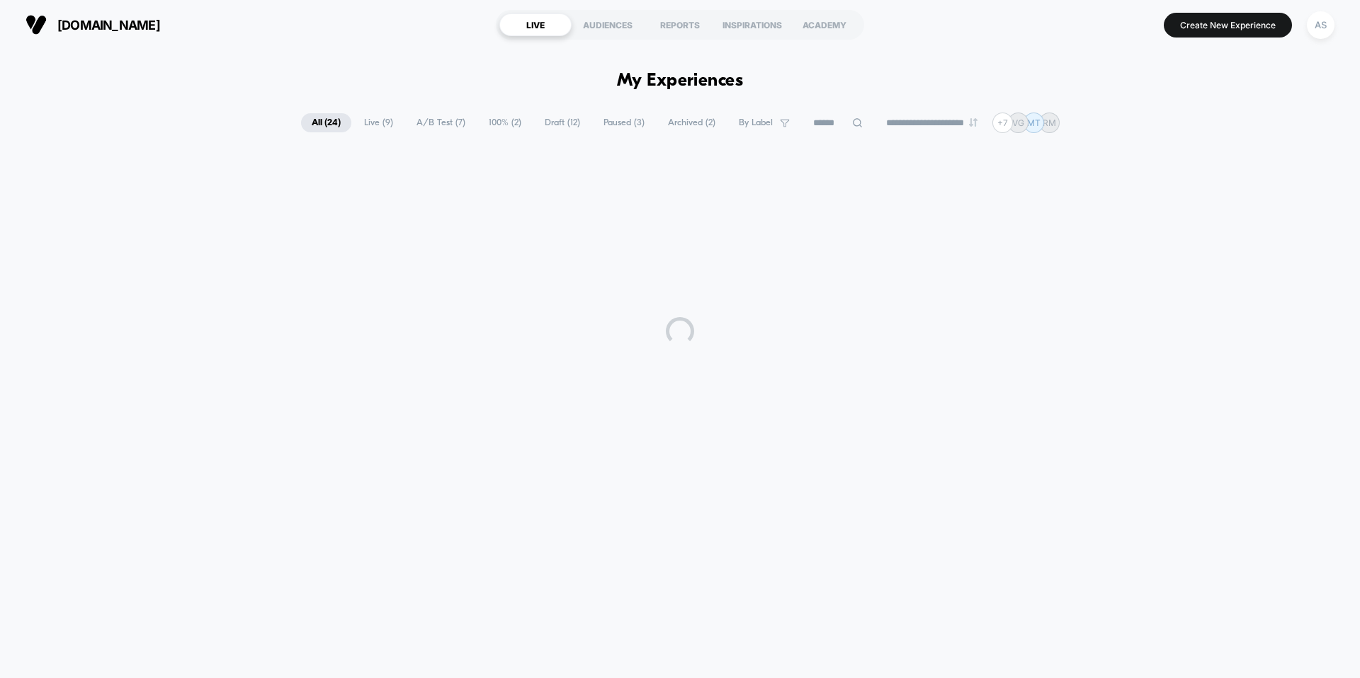
scroll to position [0, 0]
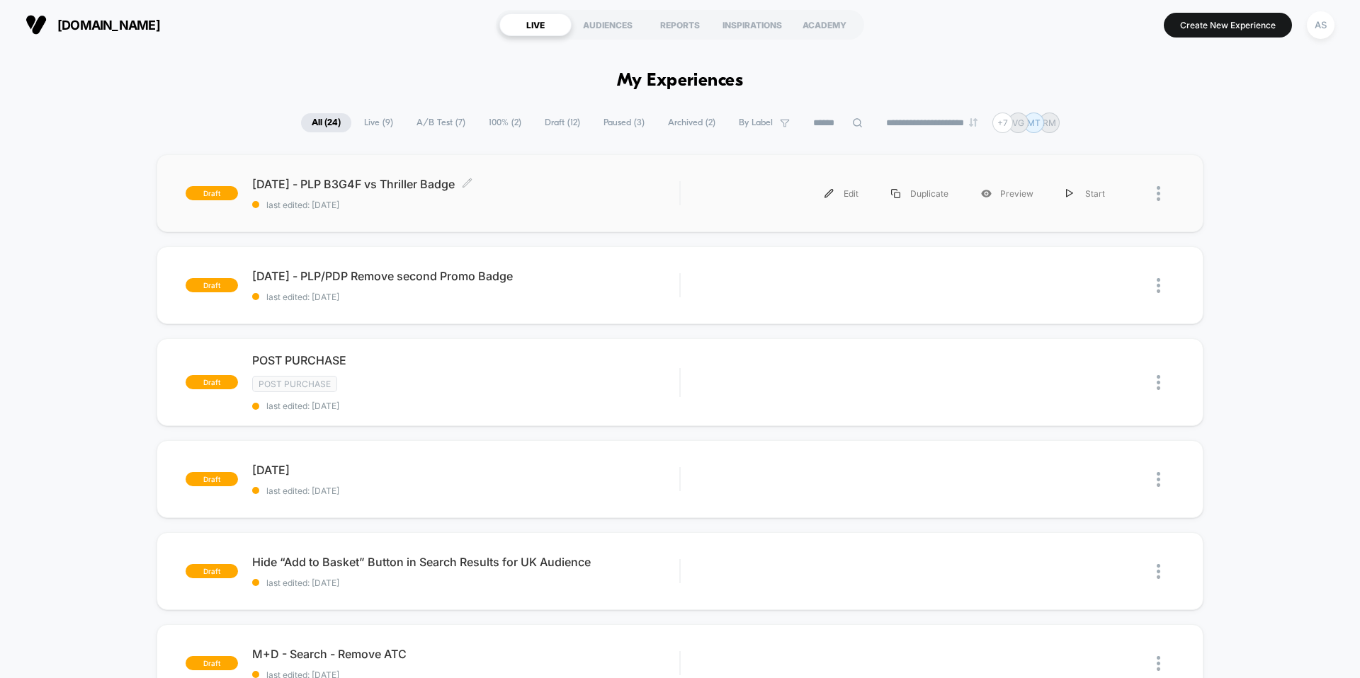
click at [432, 183] on span "[DATE] - PLP B3G4F vs Thriller Badge Click to edit experience details" at bounding box center [465, 184] width 427 height 14
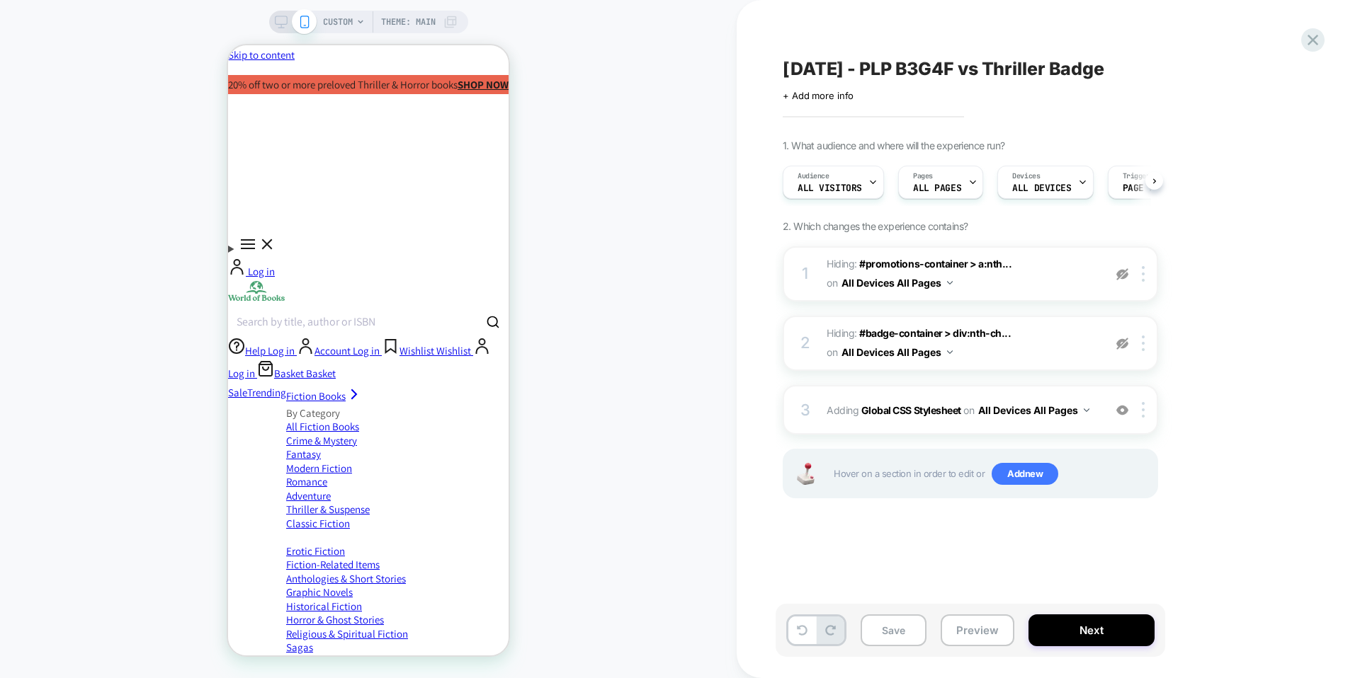
scroll to position [0, 1]
click at [894, 410] on b "Global CSS Stylesheet" at bounding box center [911, 410] width 100 height 12
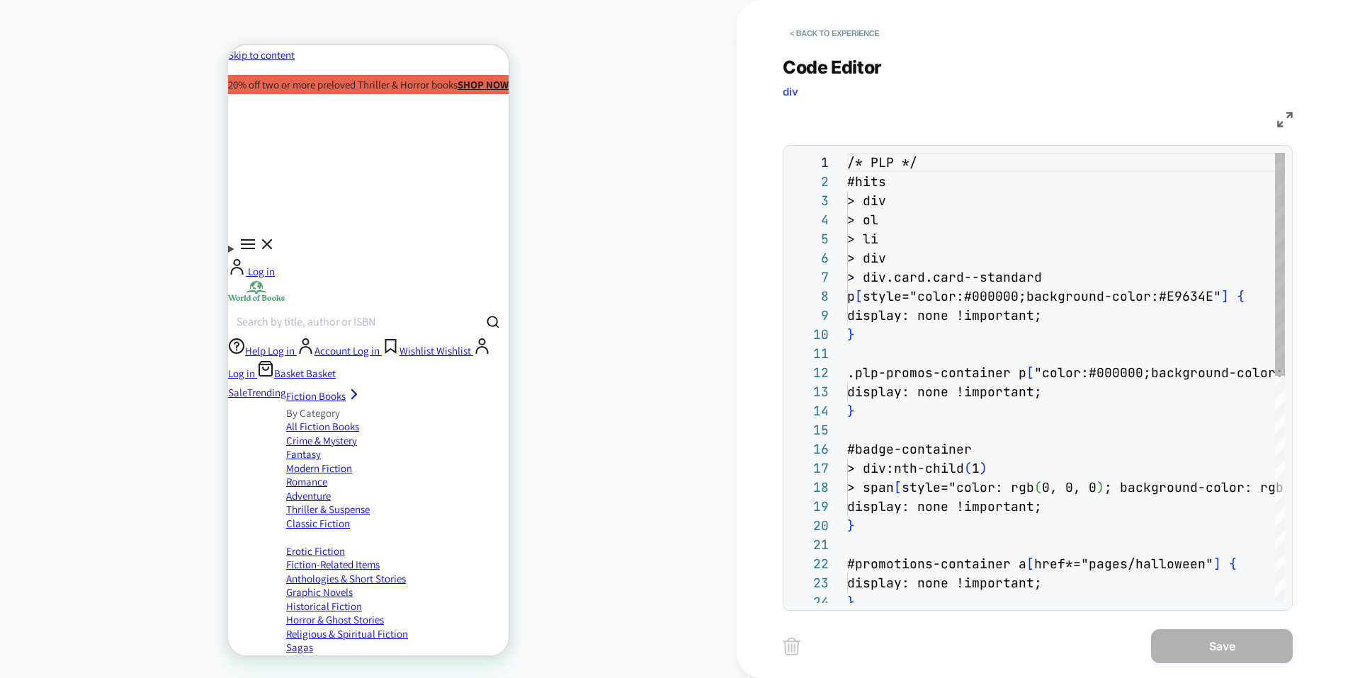
scroll to position [191, 0]
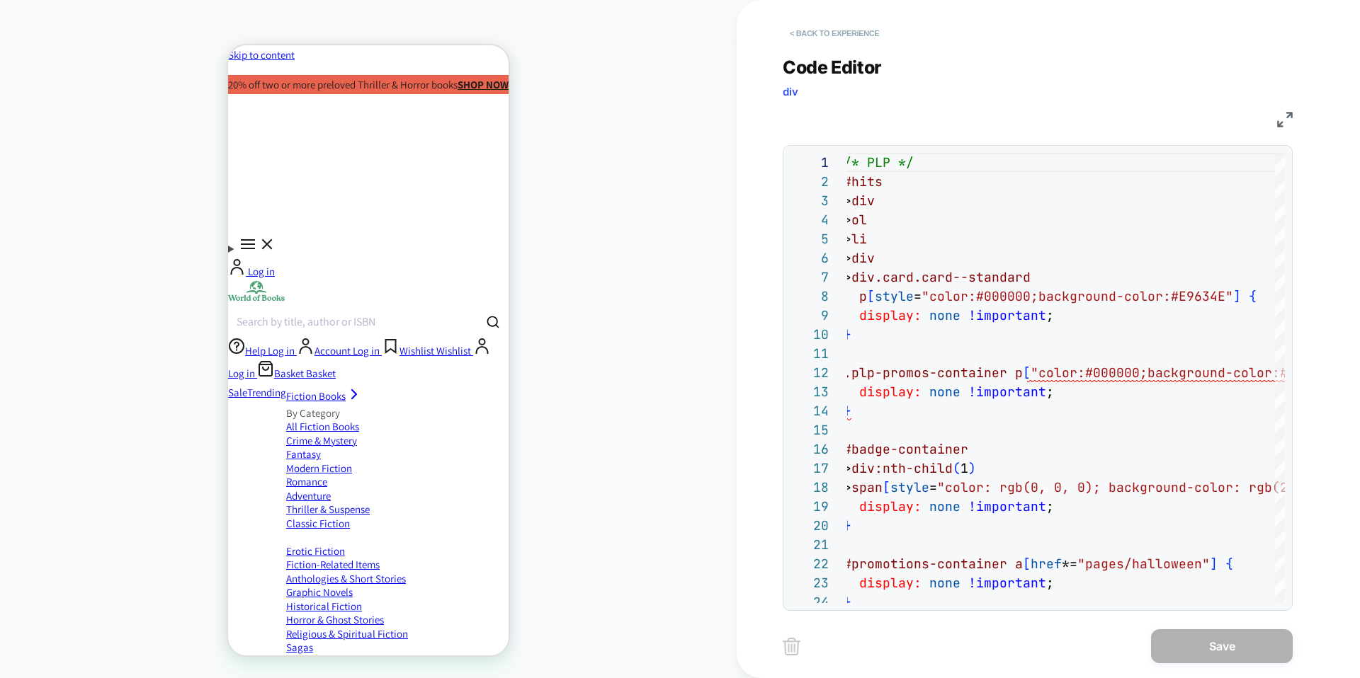
click at [860, 28] on button "< Back to experience" at bounding box center [834, 33] width 103 height 23
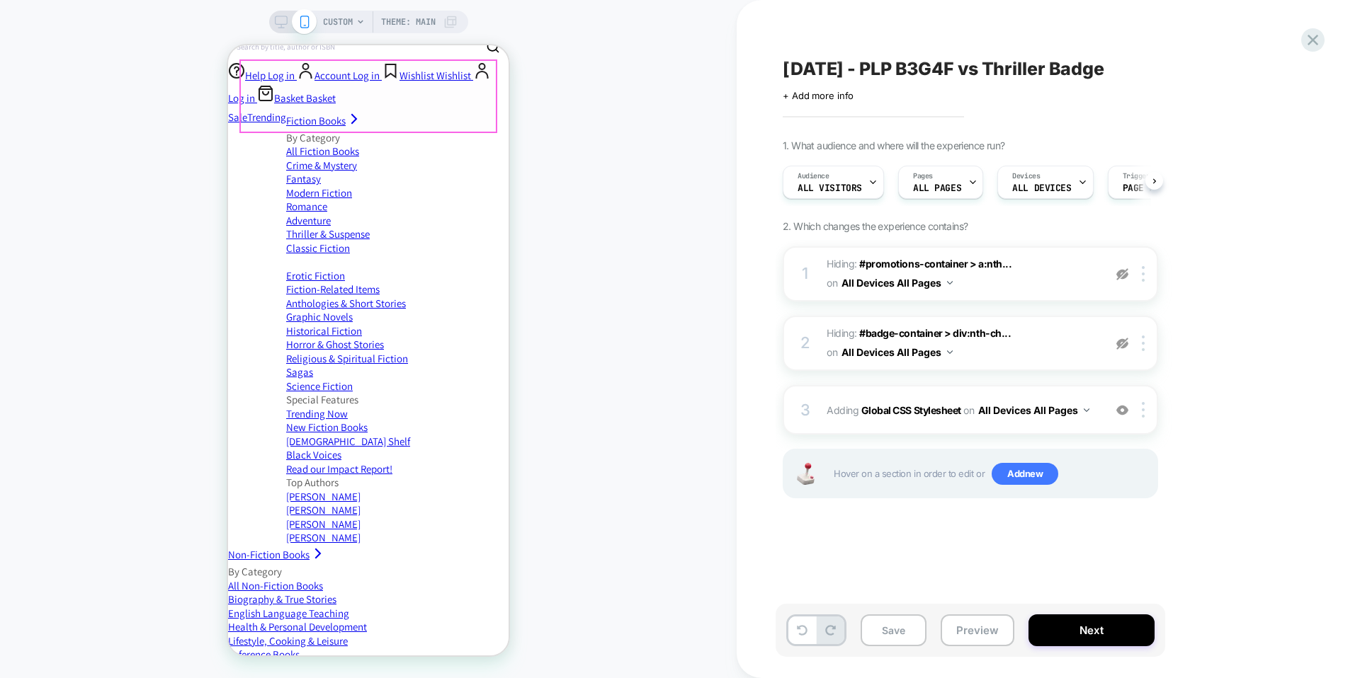
scroll to position [311, 0]
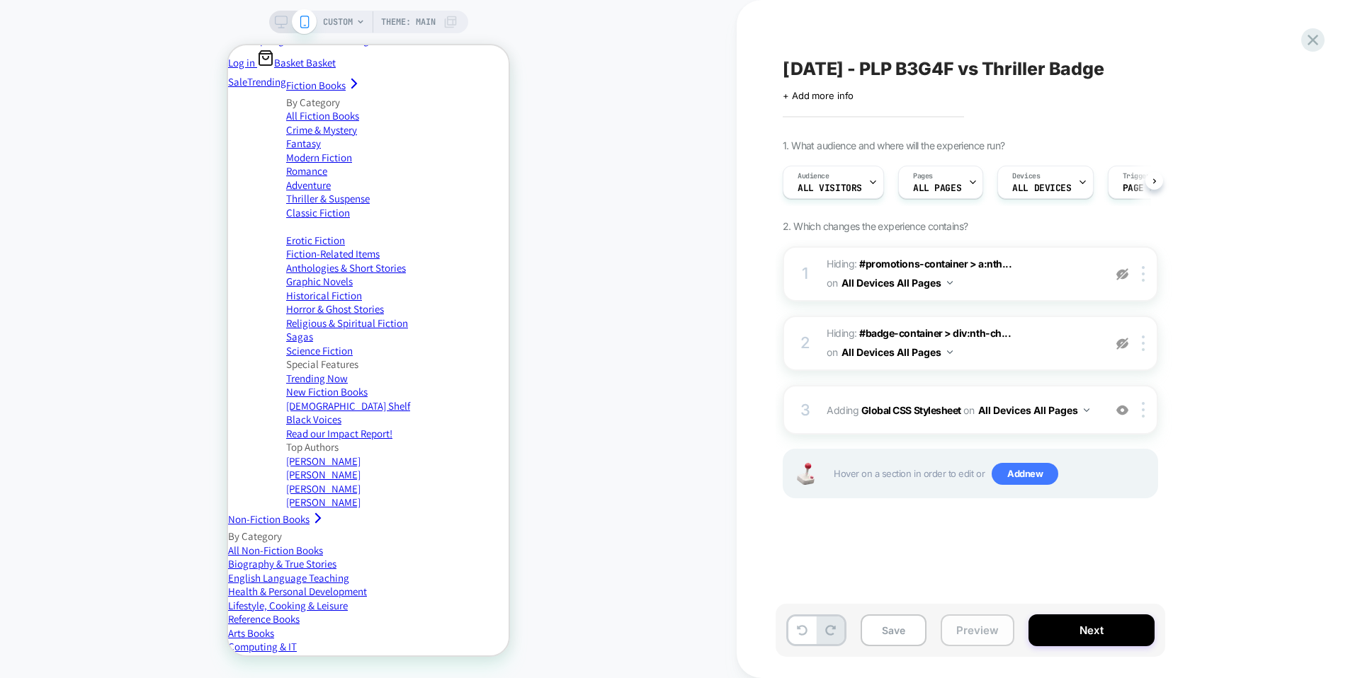
click at [979, 632] on button "Preview" at bounding box center [977, 631] width 74 height 32
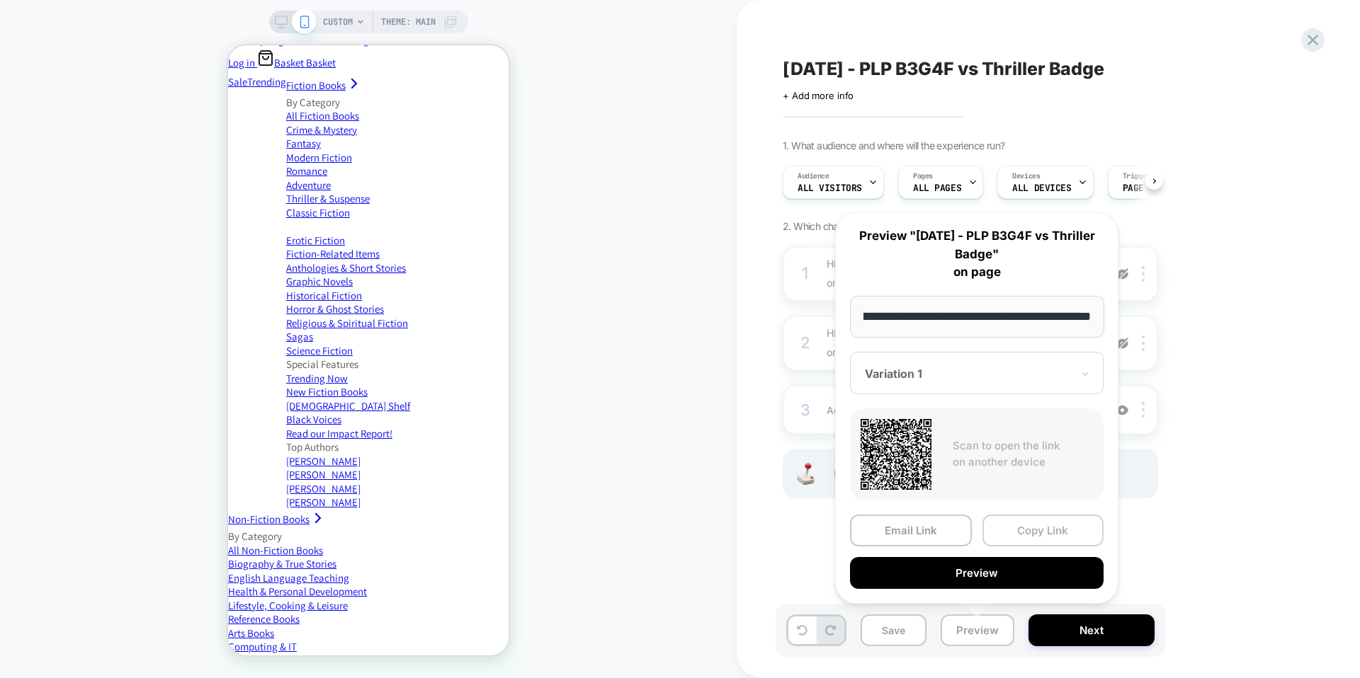
scroll to position [0, 0]
click at [1038, 526] on button "Copy Link" at bounding box center [1043, 531] width 122 height 32
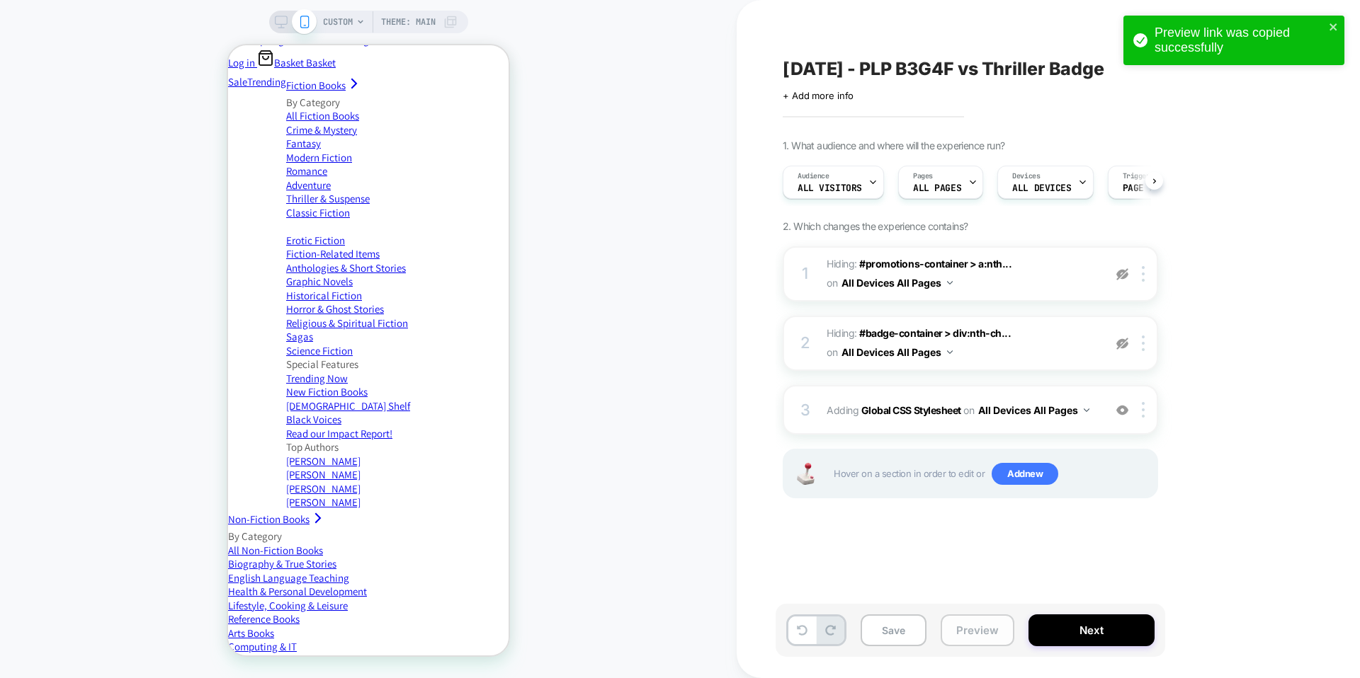
click at [971, 626] on button "Preview" at bounding box center [977, 631] width 74 height 32
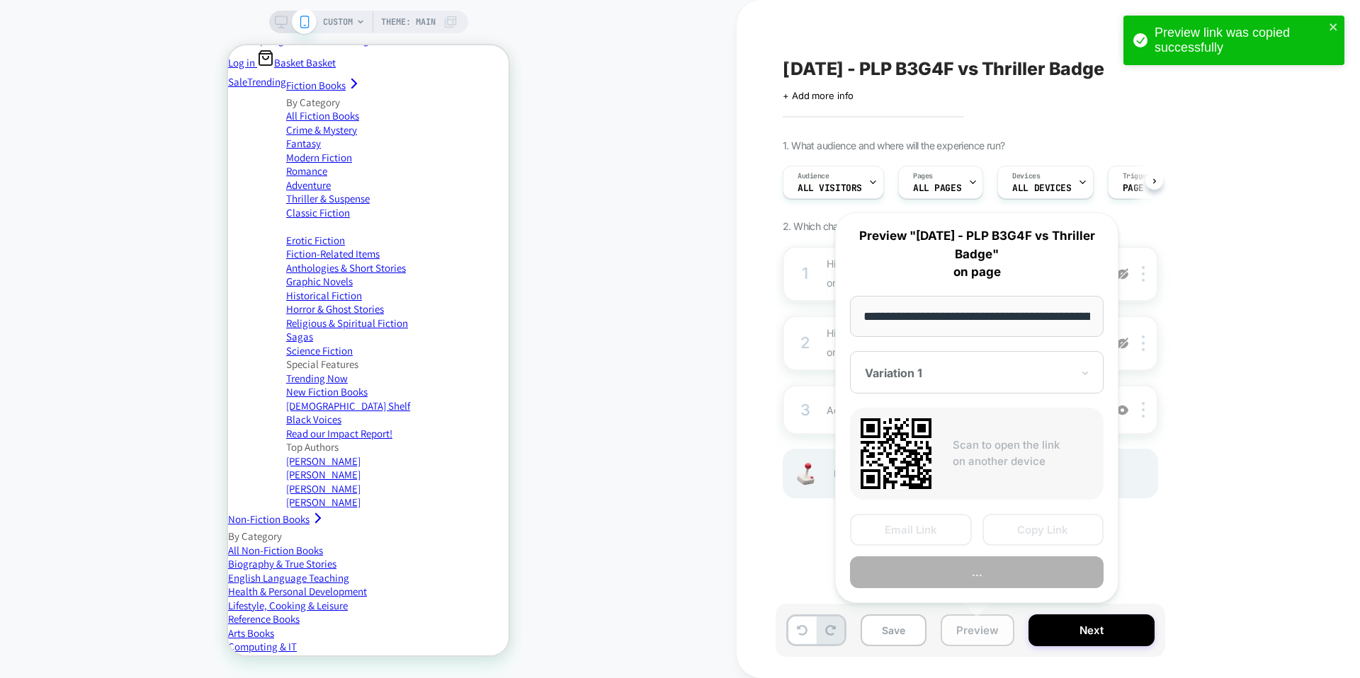
scroll to position [0, 237]
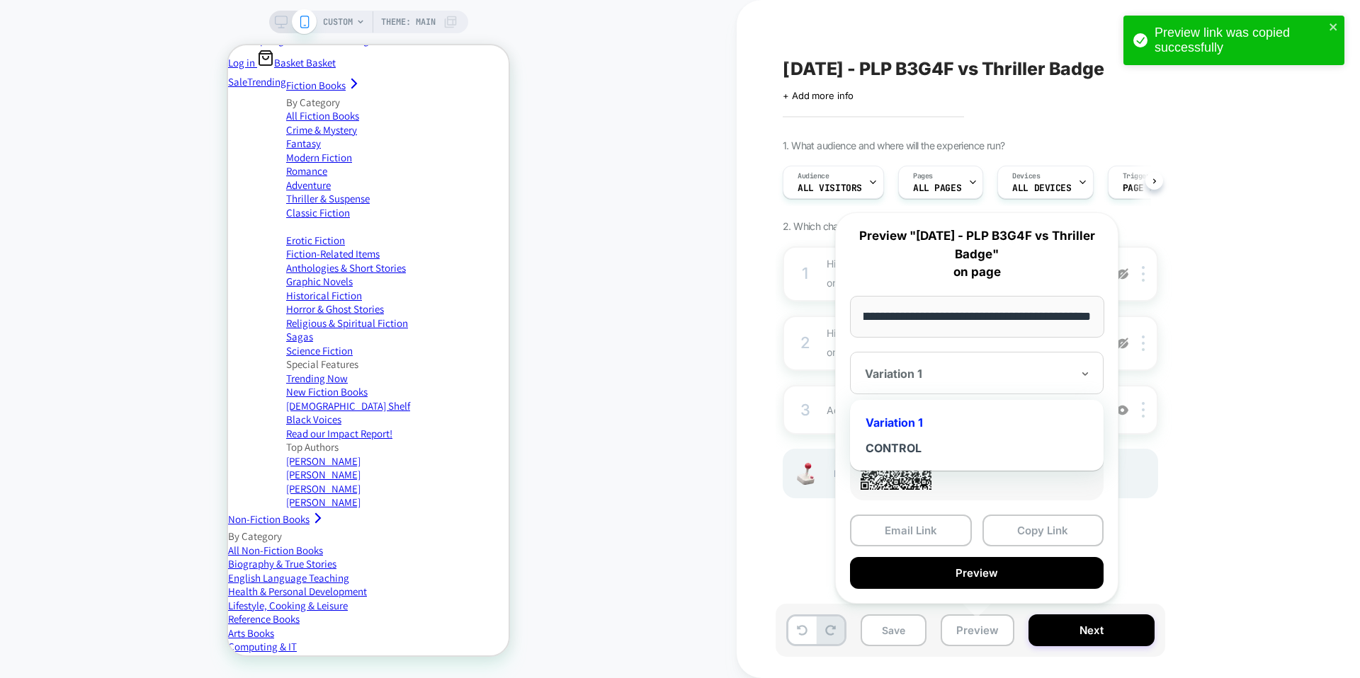
click at [983, 392] on div "Variation 1" at bounding box center [977, 373] width 254 height 42
click at [956, 450] on div "CONTROL" at bounding box center [976, 448] width 239 height 25
click at [1028, 529] on button "Copy Link" at bounding box center [1043, 531] width 122 height 32
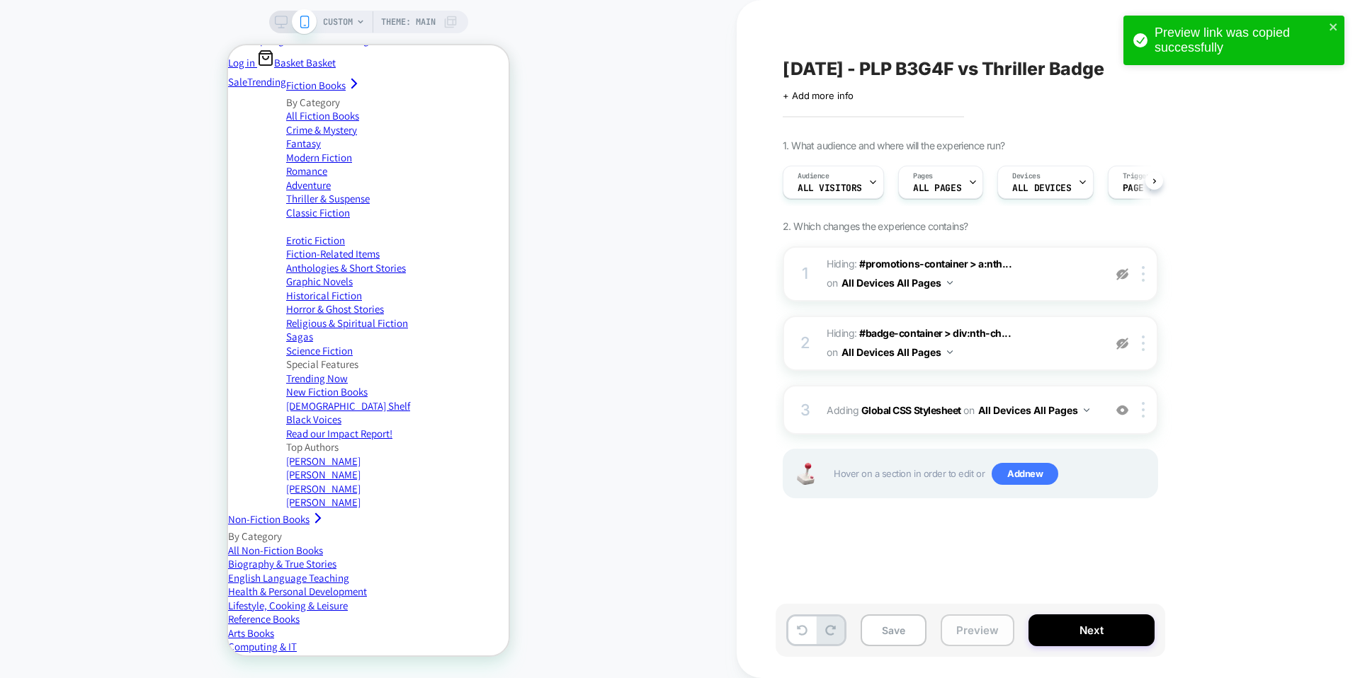
click at [968, 629] on button "Preview" at bounding box center [977, 631] width 74 height 32
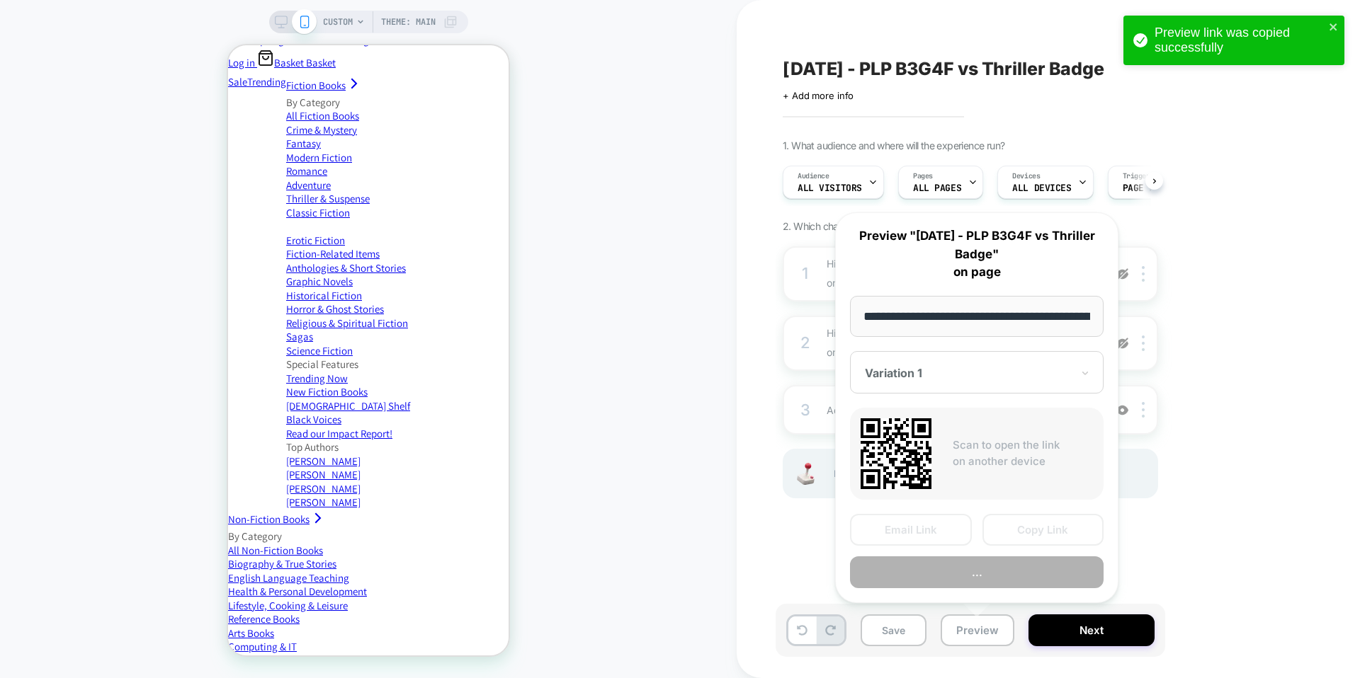
scroll to position [0, 237]
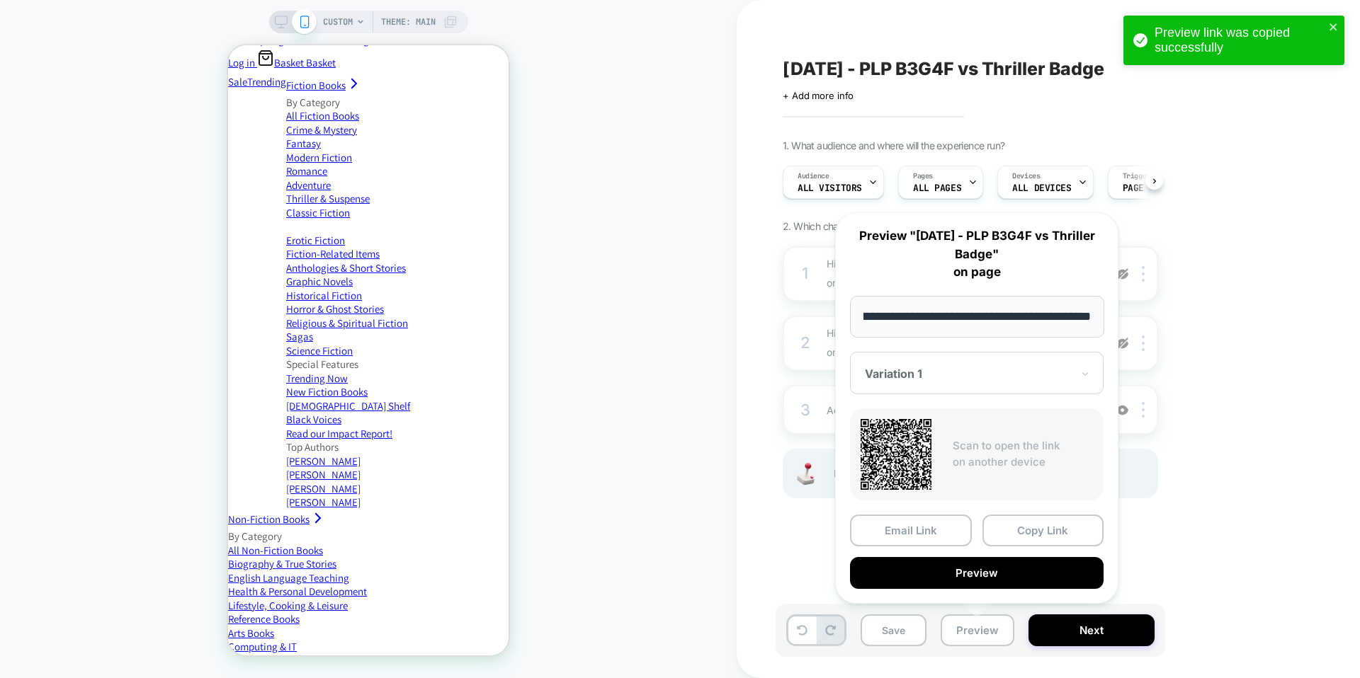
click at [984, 375] on div at bounding box center [968, 374] width 207 height 14
click at [950, 449] on div "CONTROL" at bounding box center [976, 448] width 239 height 25
click at [1022, 536] on button "Copy Link" at bounding box center [1043, 531] width 122 height 32
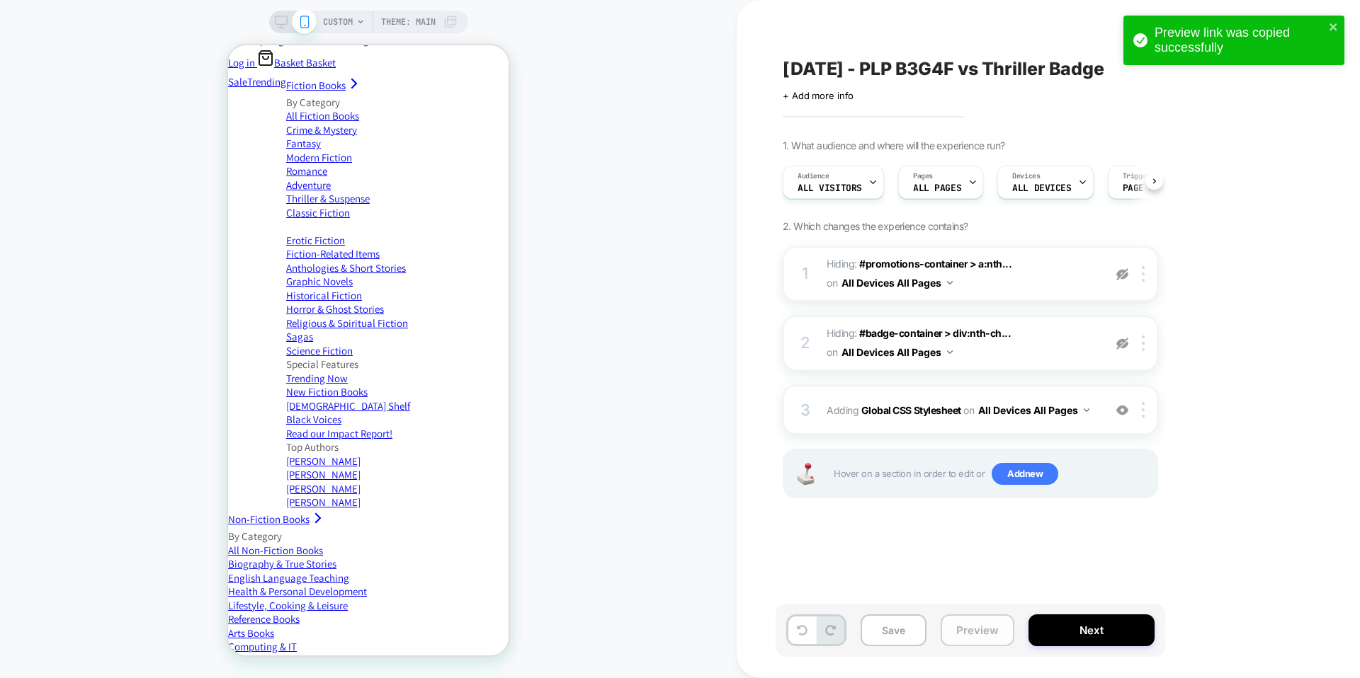
click at [992, 631] on button "Preview" at bounding box center [977, 631] width 74 height 32
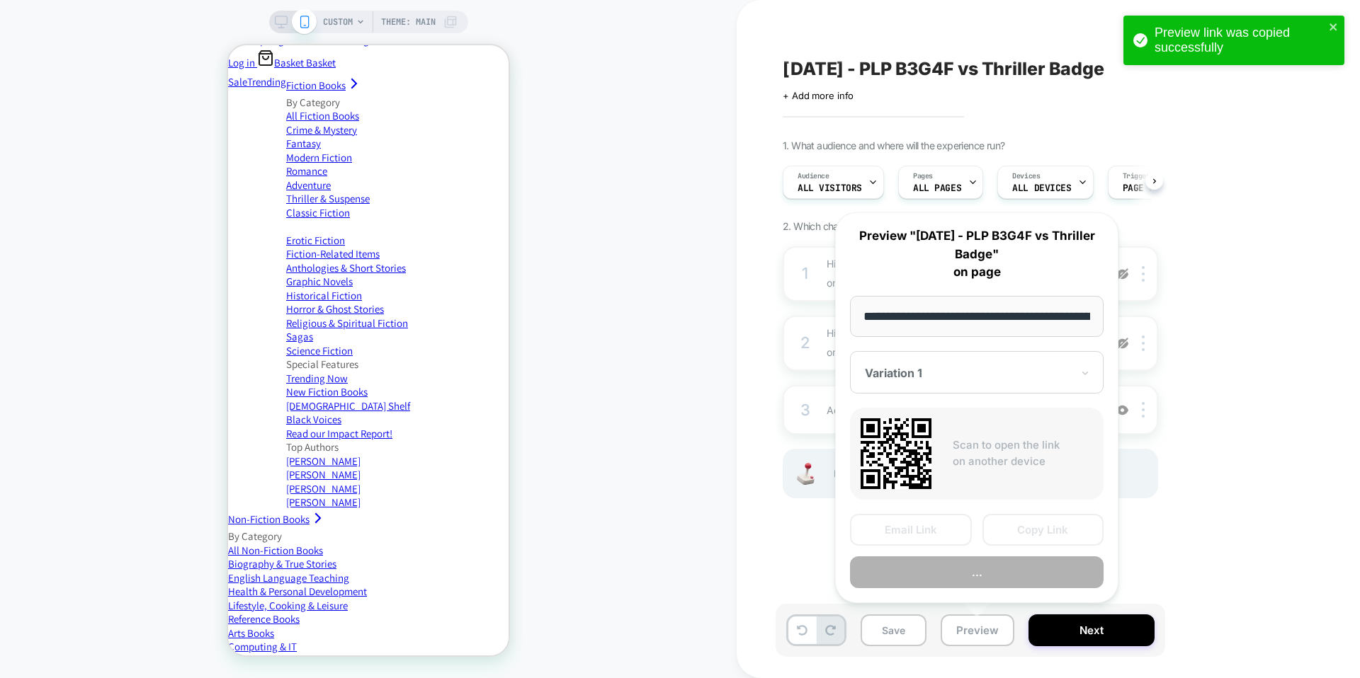
scroll to position [0, 237]
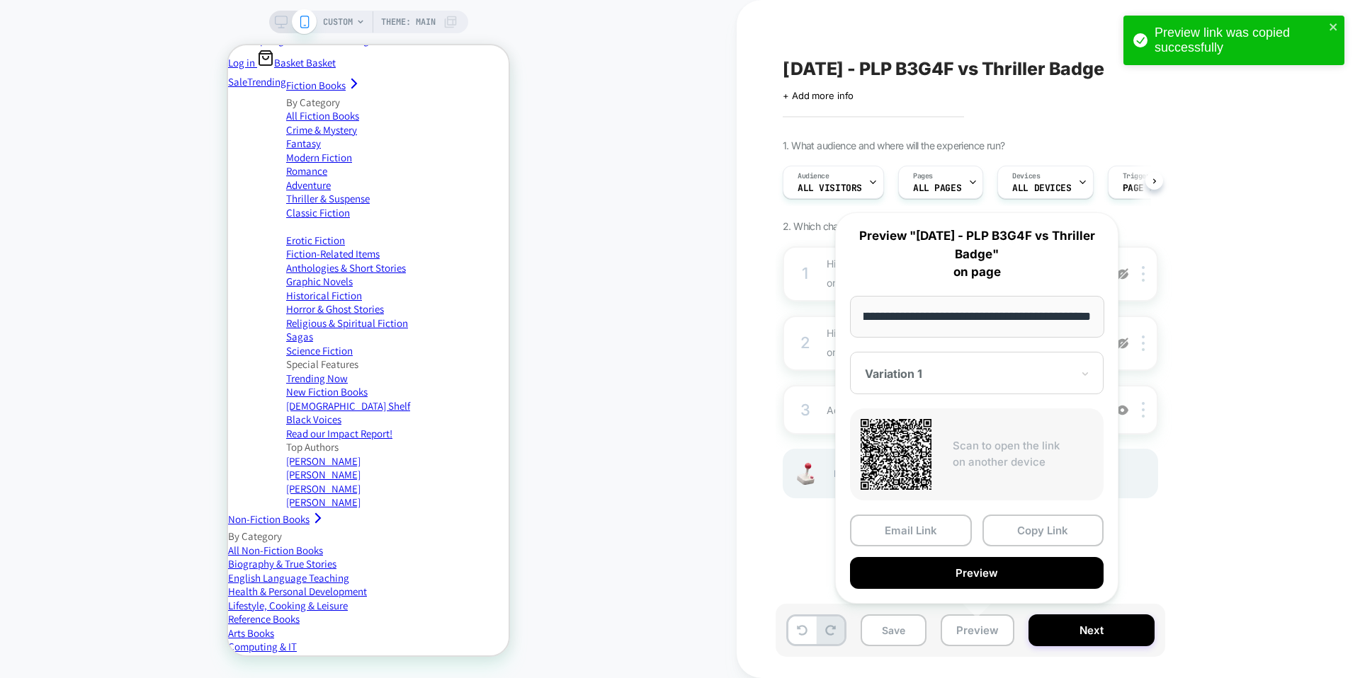
click at [1018, 369] on div at bounding box center [968, 374] width 207 height 14
click at [1001, 351] on div "**********" at bounding box center [976, 408] width 283 height 392
click at [1036, 531] on button "Copy Link" at bounding box center [1043, 531] width 122 height 32
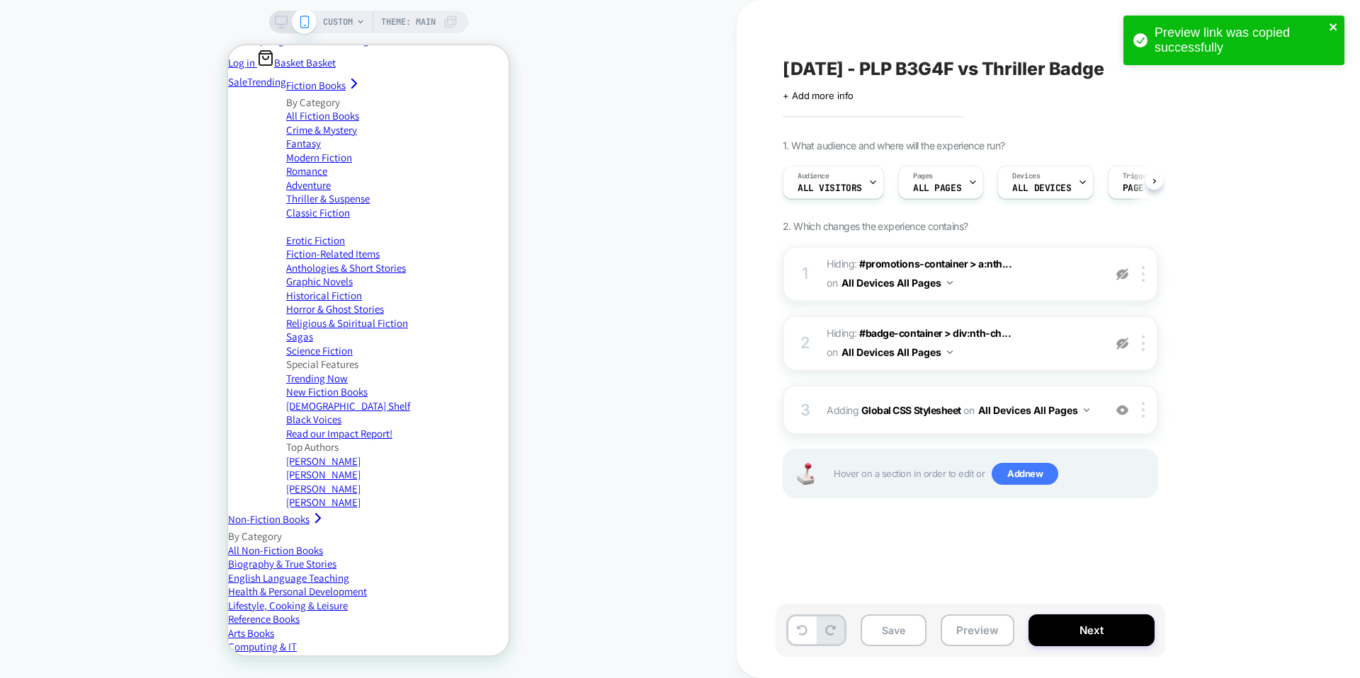
click at [1333, 24] on icon "close" at bounding box center [1334, 26] width 10 height 11
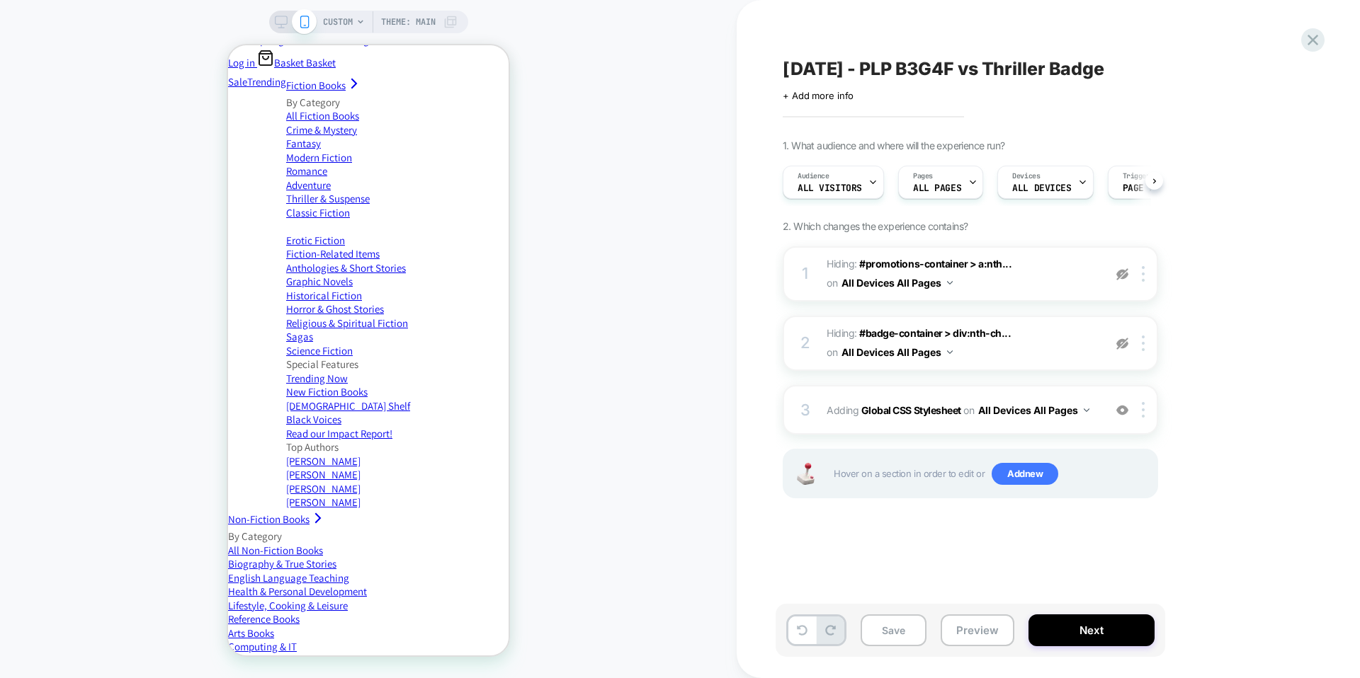
click at [964, 76] on span "[DATE] - PLP B3G4F vs Thriller Badge" at bounding box center [944, 68] width 322 height 21
click at [923, 68] on textarea "**********" at bounding box center [1018, 68] width 471 height 21
click at [785, 63] on textarea "**********" at bounding box center [1018, 68] width 471 height 21
type textarea "**********"
click at [892, 631] on button "Save" at bounding box center [893, 631] width 66 height 32
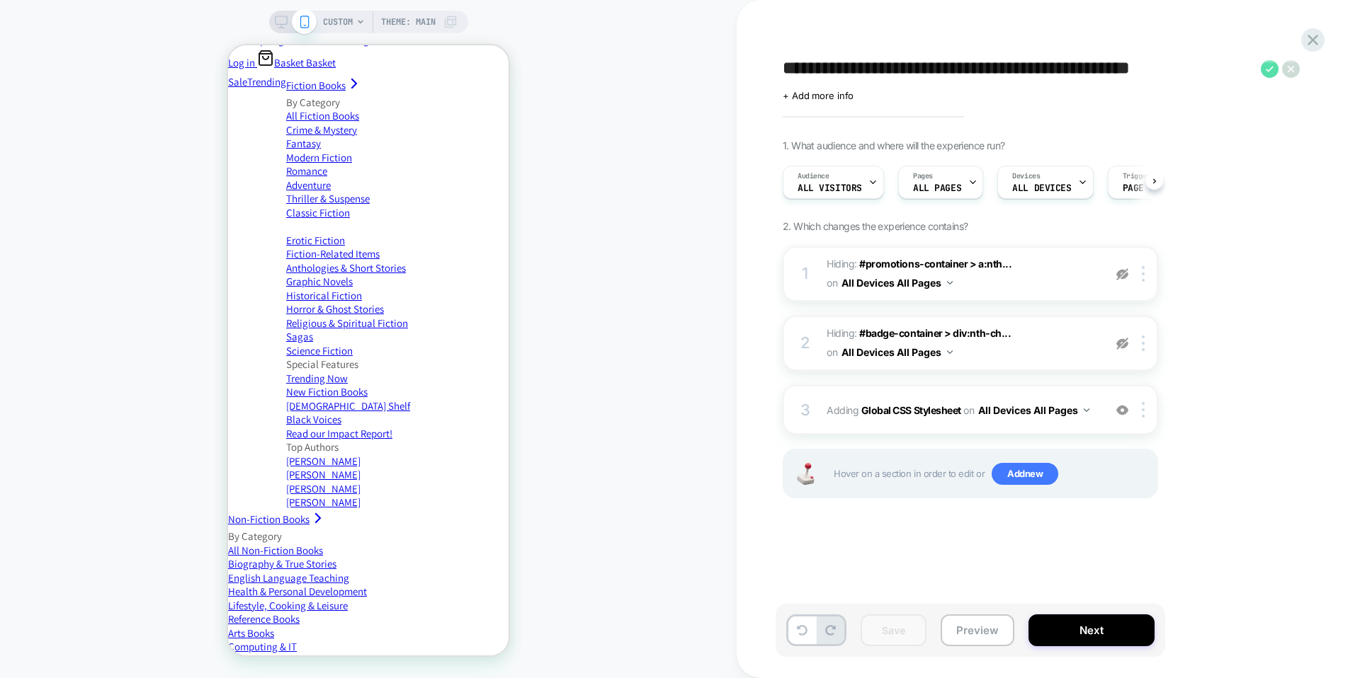
click at [1275, 62] on icon at bounding box center [1270, 69] width 18 height 18
click at [1312, 36] on icon at bounding box center [1312, 39] width 19 height 19
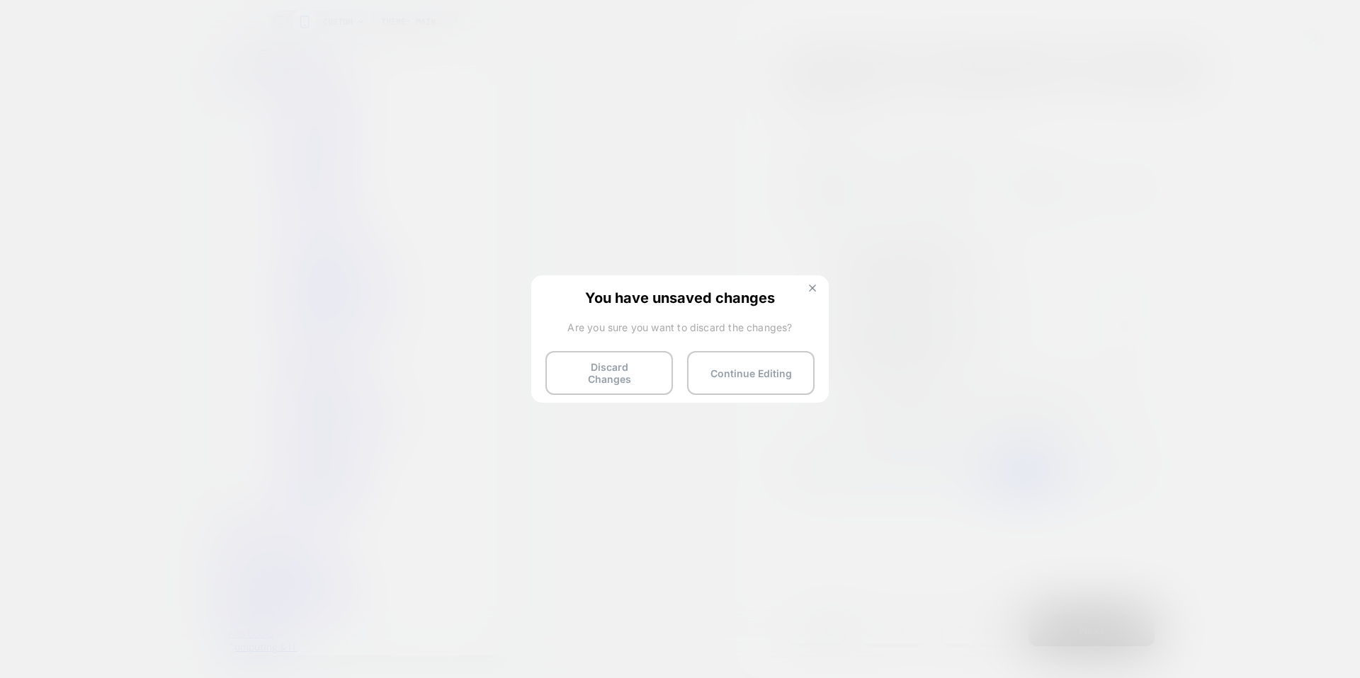
click at [807, 291] on button at bounding box center [812, 290] width 16 height 12
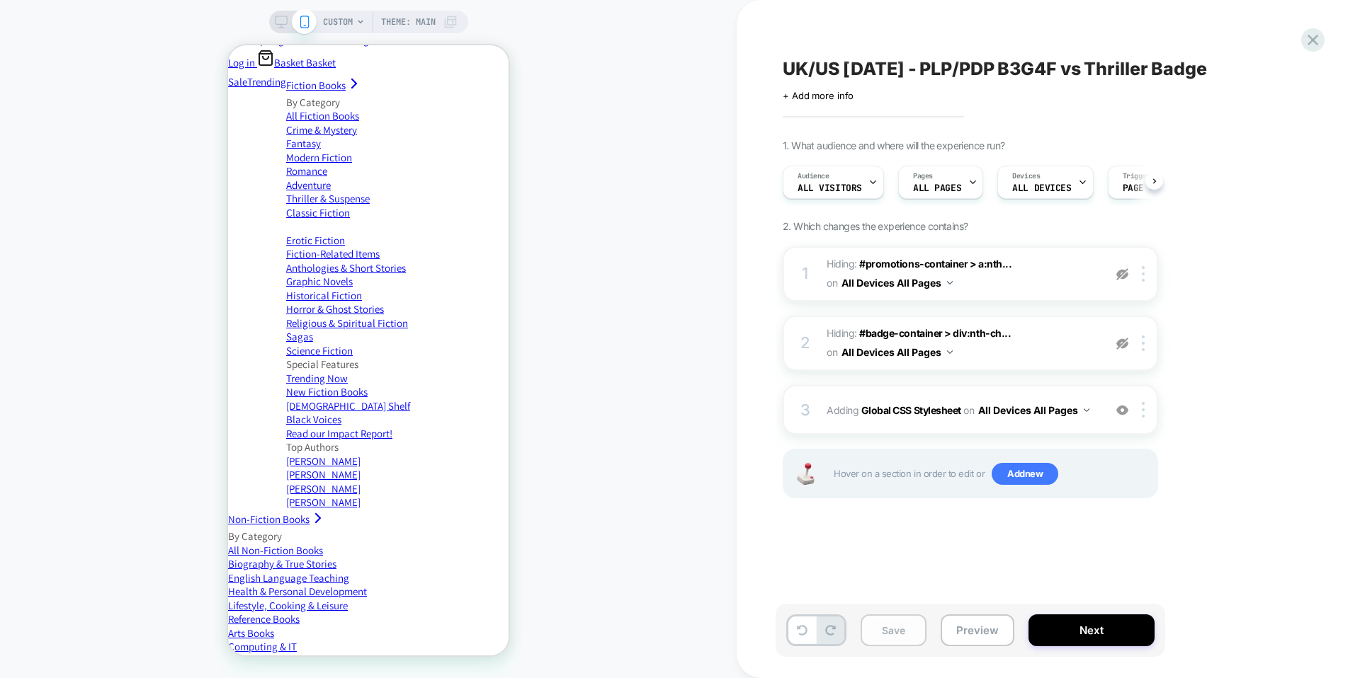
click at [877, 639] on button "Save" at bounding box center [893, 631] width 66 height 32
click at [1312, 40] on icon at bounding box center [1312, 40] width 11 height 11
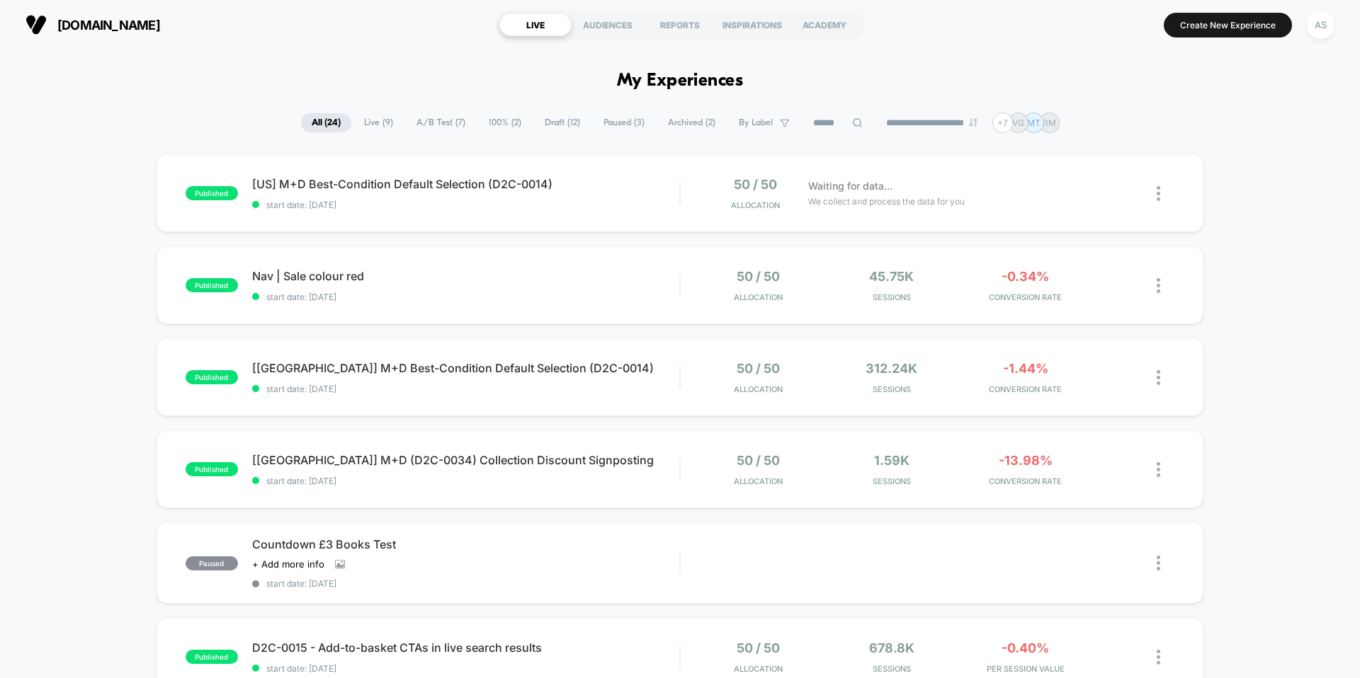
click at [552, 126] on span "Draft ( 12 )" at bounding box center [562, 122] width 57 height 19
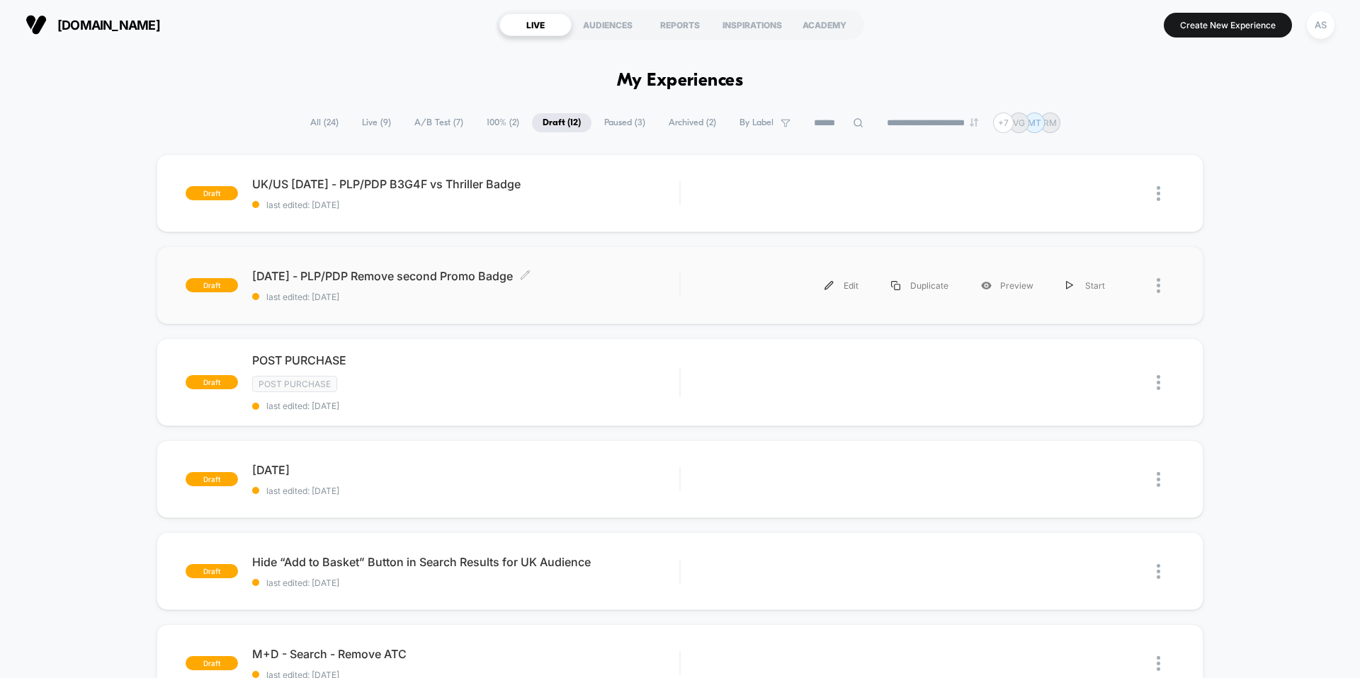
click at [487, 276] on span "[DATE] - PLP/PDP Remove second Promo Badge Click to edit experience details" at bounding box center [465, 276] width 427 height 14
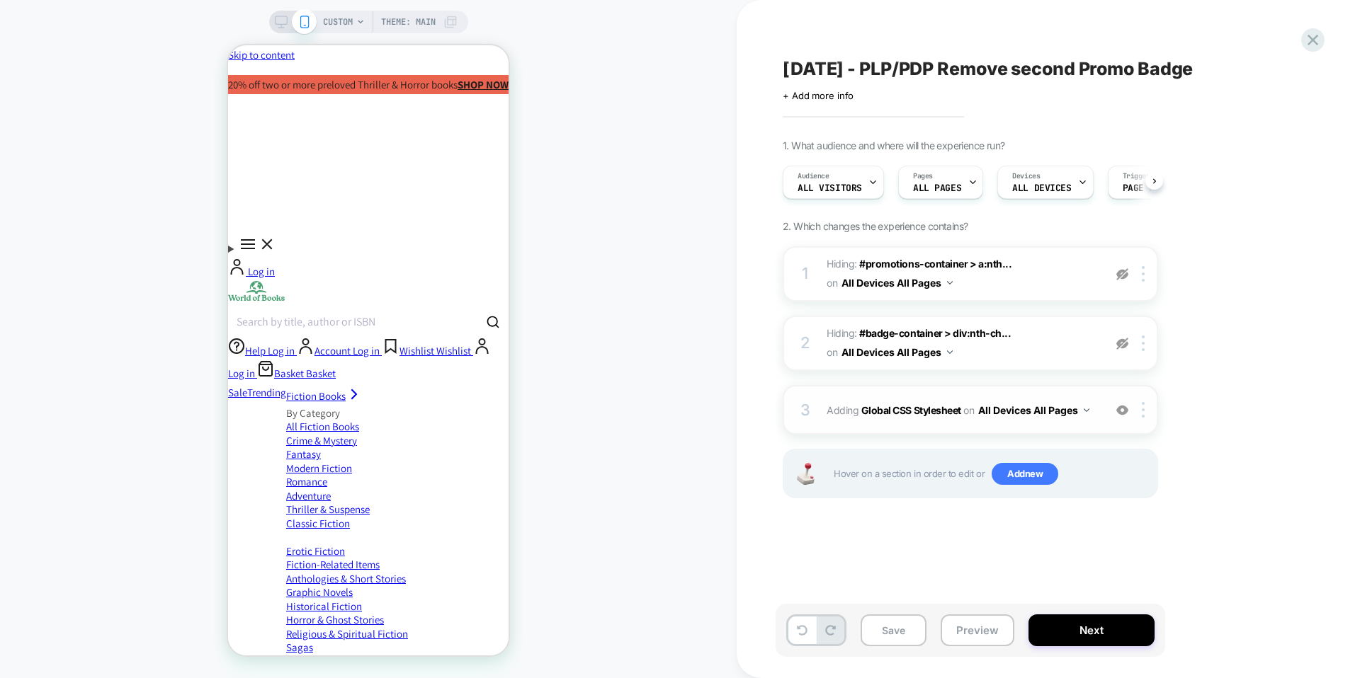
scroll to position [0, 1]
click at [930, 421] on div "3 Adding Global CSS Stylesheet on All Devices All Pages Add Before Add After Ta…" at bounding box center [970, 410] width 375 height 50
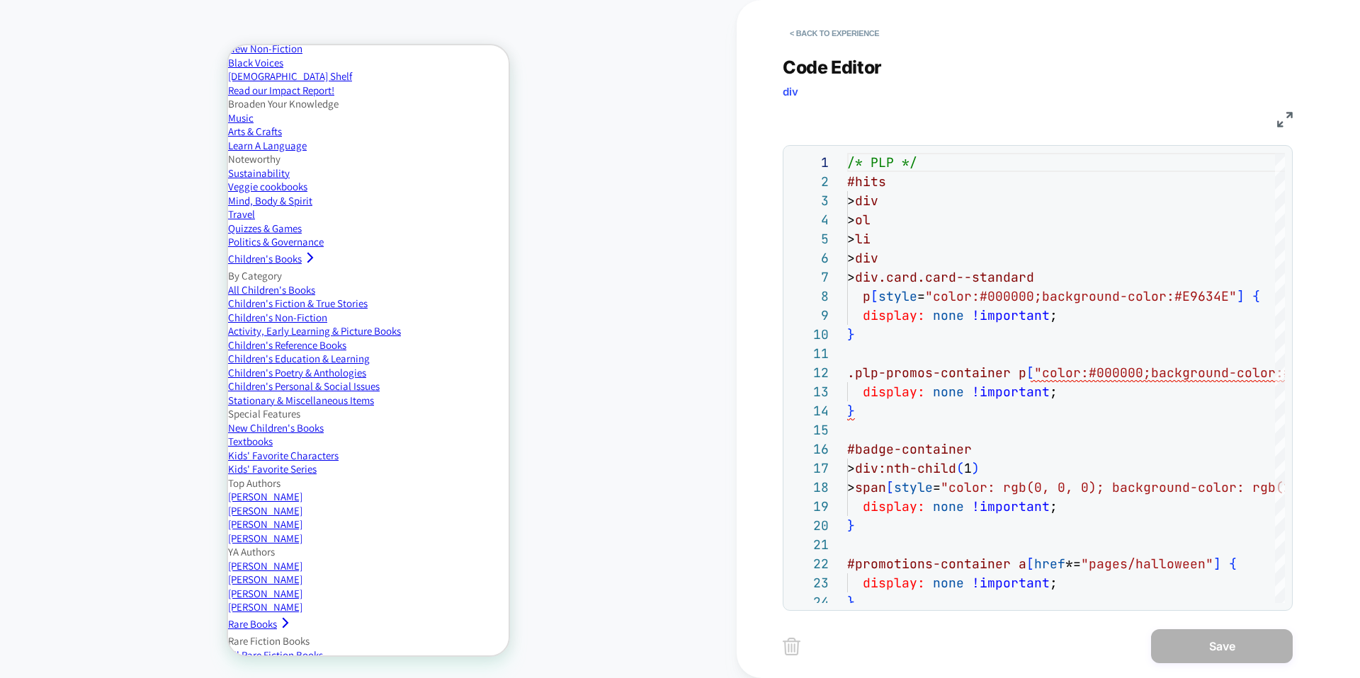
scroll to position [1102, 0]
